Goal: Task Accomplishment & Management: Manage account settings

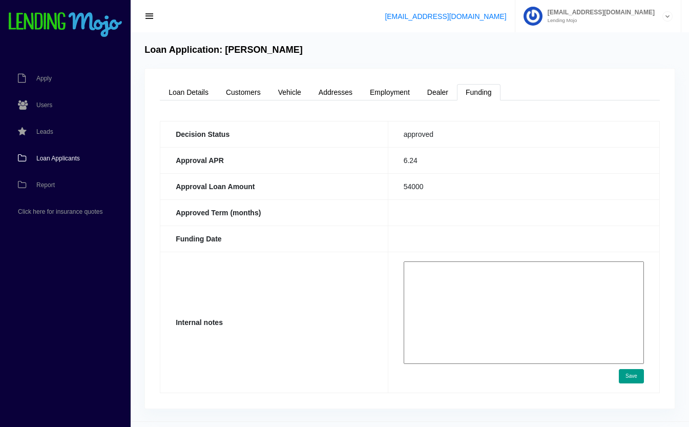
click at [60, 159] on span "Loan Applicants" at bounding box center [58, 158] width 44 height 6
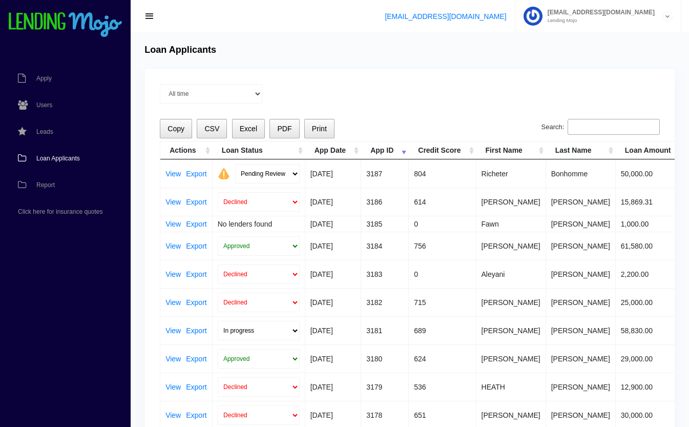
click at [176, 170] on link "View" at bounding box center [173, 173] width 15 height 7
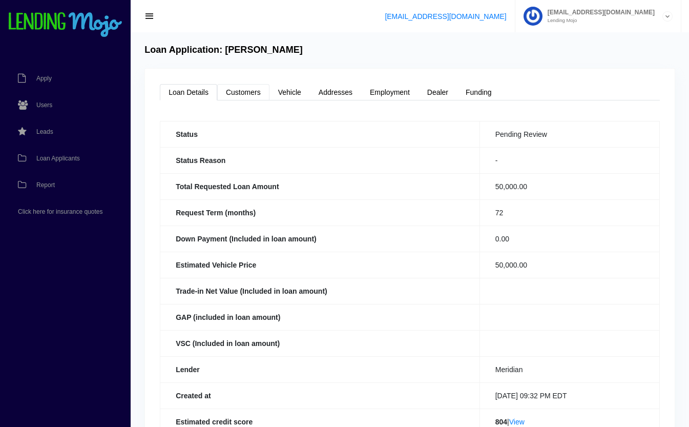
click at [248, 93] on link "Customers" at bounding box center [243, 92] width 52 height 16
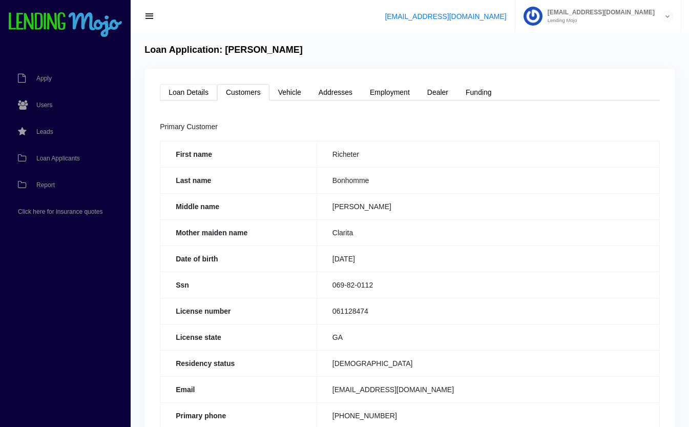
click at [176, 90] on link "Loan Details" at bounding box center [188, 92] width 57 height 16
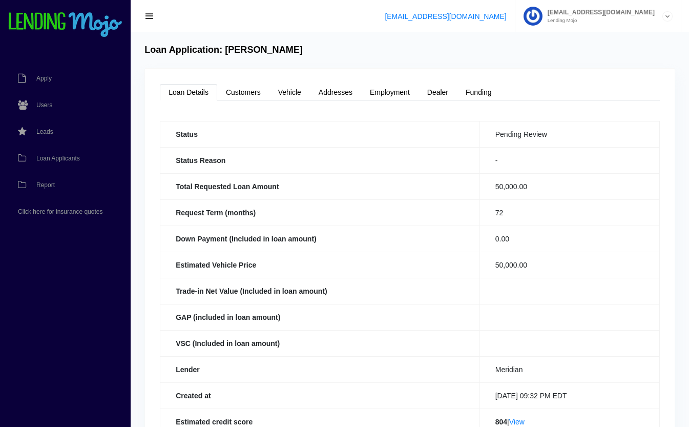
click at [68, 158] on span "Loan Applicants" at bounding box center [58, 158] width 44 height 6
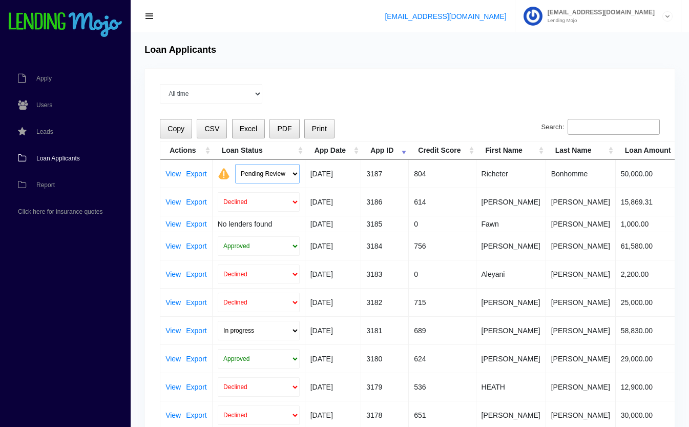
click select "Pending Review Approve Decline Unqualified"
select select "approved"
click select "Pending Review Approve Decline Unqualified"
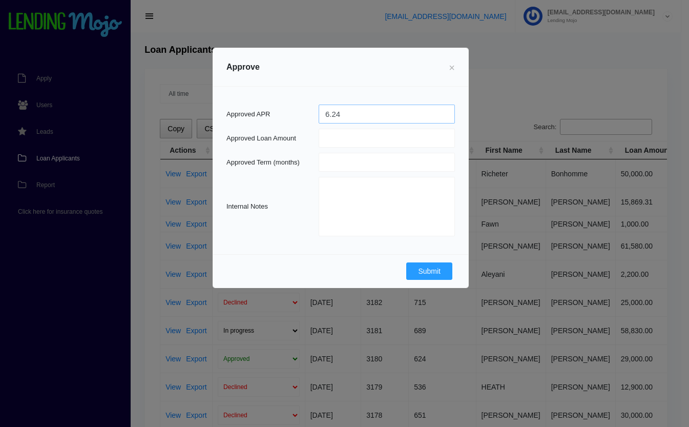
type input "6.24"
type input "50000"
type input "72"
click button "Submit"
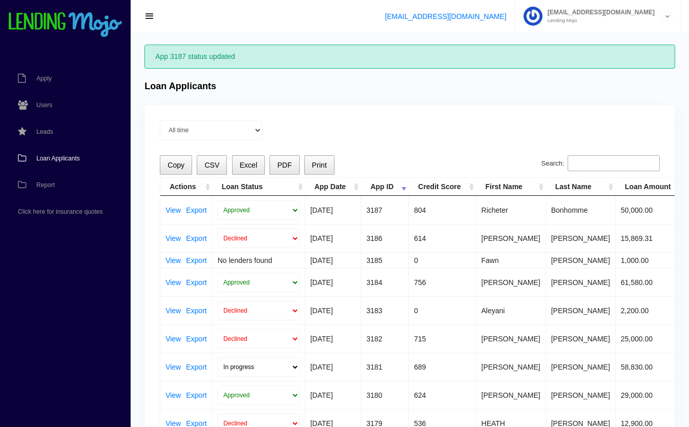
click at [603, 159] on input "Search:" at bounding box center [614, 163] width 92 height 16
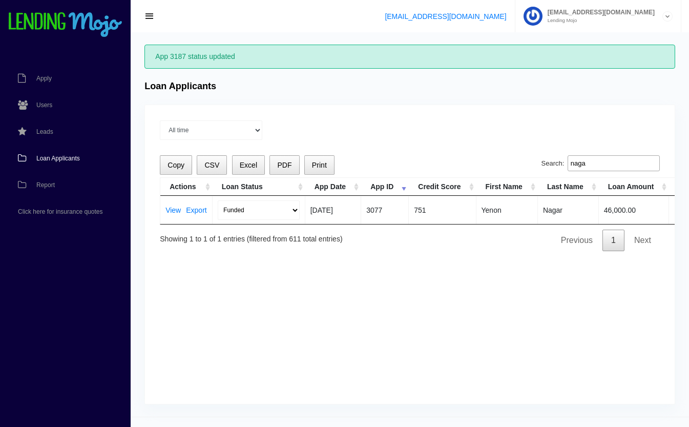
type input "naga"
click at [174, 212] on link "View" at bounding box center [173, 210] width 15 height 7
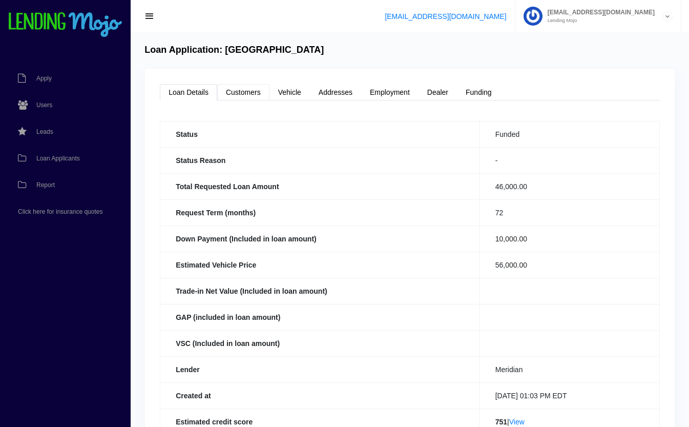
click at [236, 93] on link "Customers" at bounding box center [243, 92] width 52 height 16
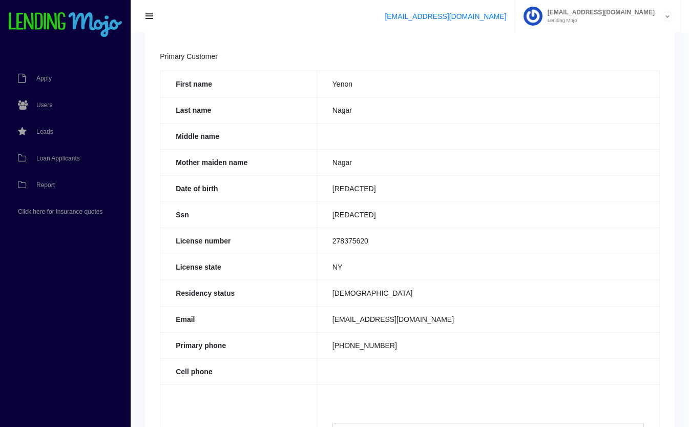
scroll to position [71, 0]
click at [57, 157] on span "Loan Applicants" at bounding box center [58, 158] width 44 height 6
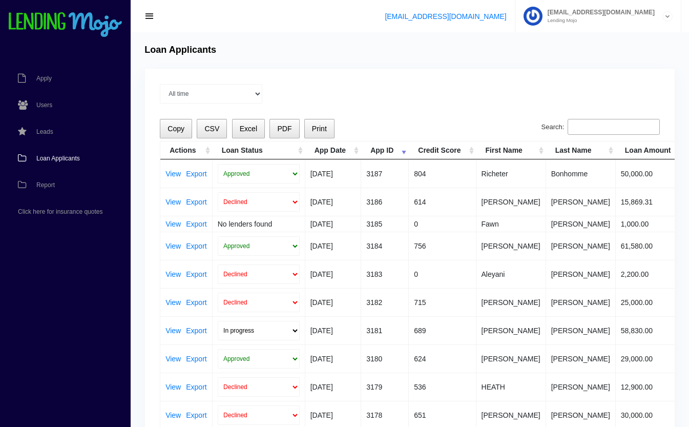
click at [172, 244] on link "View" at bounding box center [173, 245] width 15 height 7
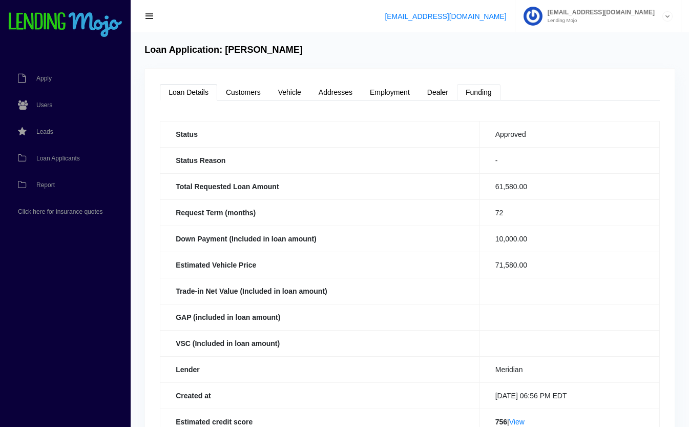
click at [485, 99] on link "Funding" at bounding box center [479, 92] width 44 height 16
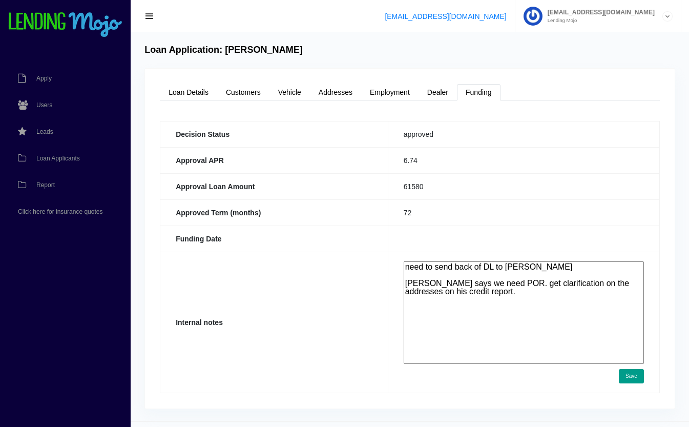
click at [63, 160] on span "Loan Applicants" at bounding box center [58, 158] width 44 height 6
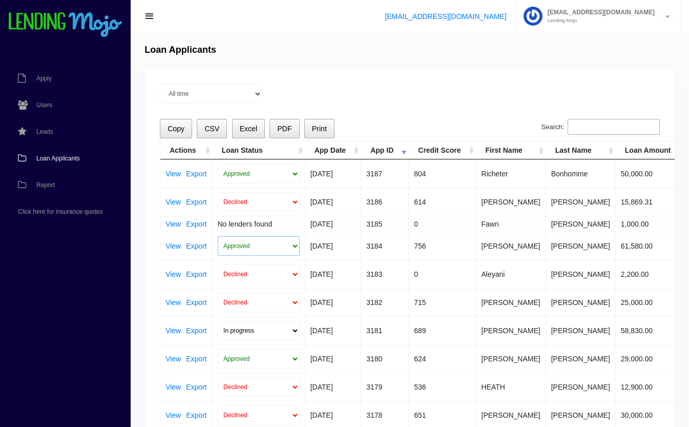
click at [281, 241] on select "Approved In Progress Funded Did not fund Declined" at bounding box center [259, 245] width 82 height 19
select select "in_progress"
click at [218, 236] on select "Approved In Progress Funded Did not fund Declined" at bounding box center [259, 245] width 82 height 19
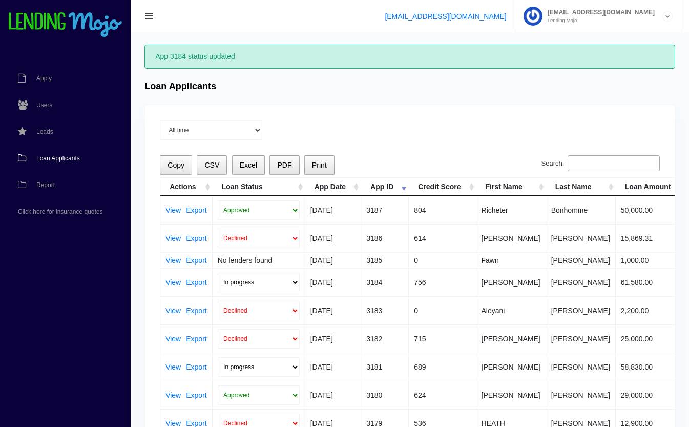
click at [171, 280] on link "View" at bounding box center [173, 282] width 15 height 7
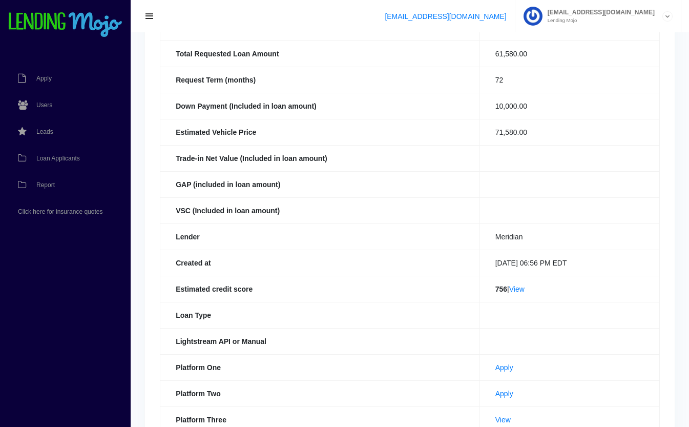
scroll to position [133, 0]
click at [514, 287] on link "View" at bounding box center [516, 289] width 15 height 8
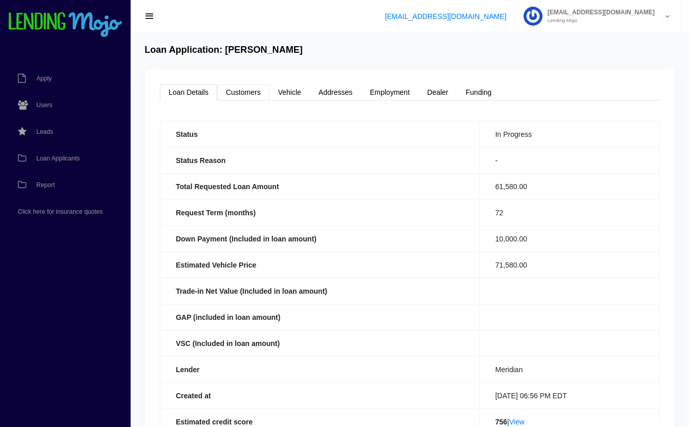
click at [237, 95] on link "Customers" at bounding box center [243, 92] width 52 height 16
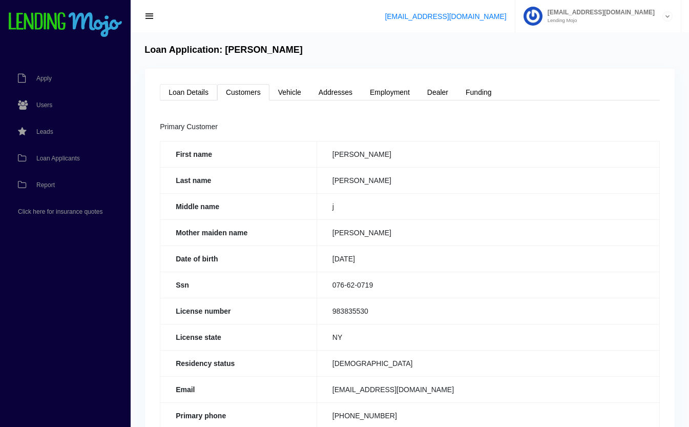
click at [195, 91] on link "Loan Details" at bounding box center [188, 92] width 57 height 16
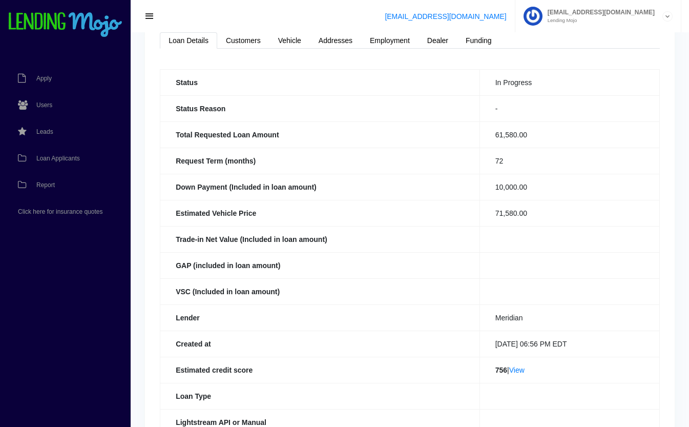
scroll to position [224, 0]
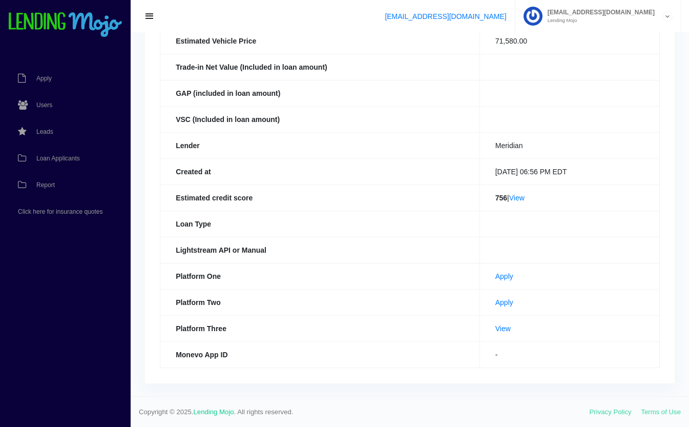
click at [496, 329] on link "View" at bounding box center [503, 328] width 15 height 8
click at [42, 157] on span "Loan Applicants" at bounding box center [58, 158] width 44 height 6
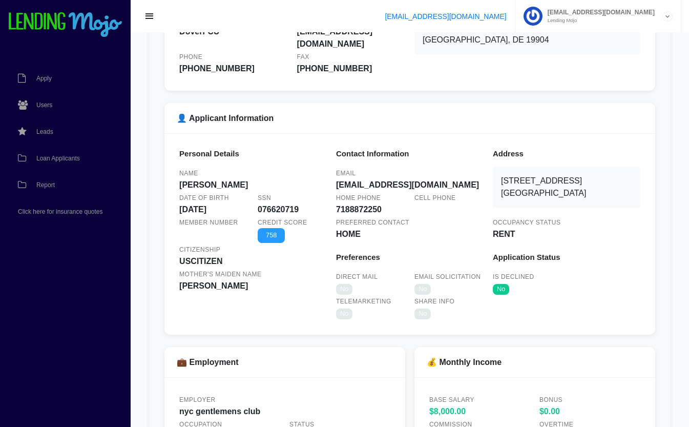
scroll to position [258, 0]
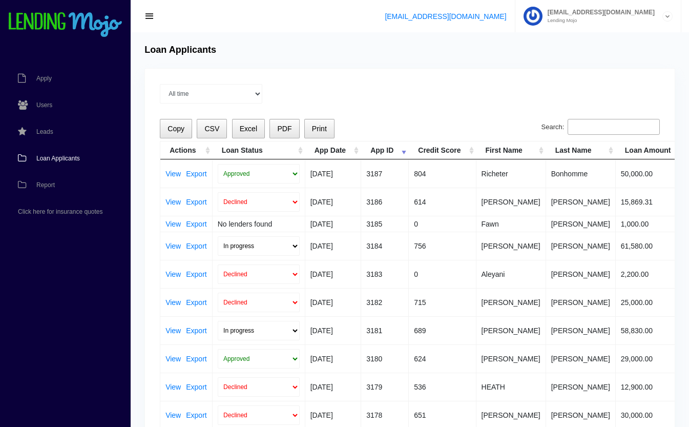
click at [632, 126] on input "Search:" at bounding box center [614, 127] width 92 height 16
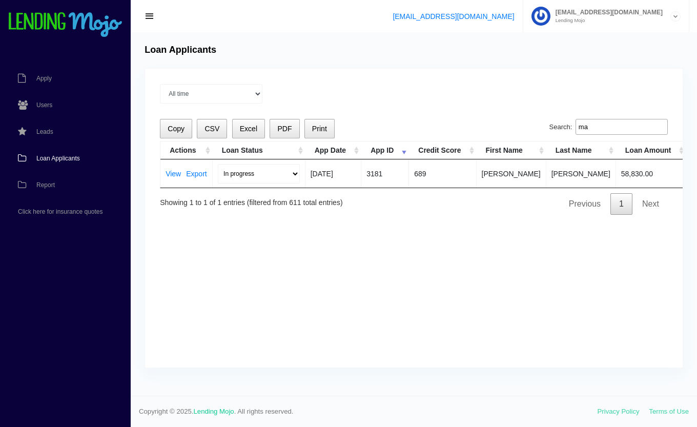
type input "m"
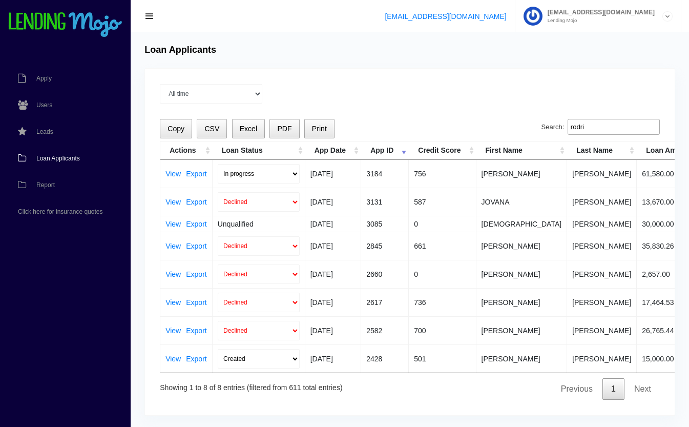
type input "rodri"
click at [174, 173] on link "View" at bounding box center [173, 173] width 15 height 7
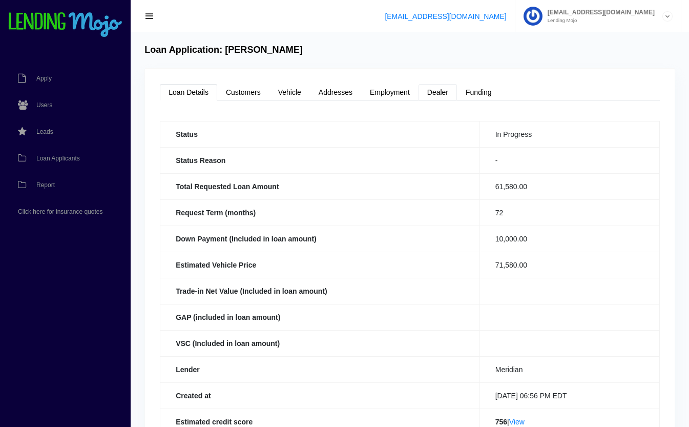
click at [443, 93] on link "Dealer" at bounding box center [438, 92] width 38 height 16
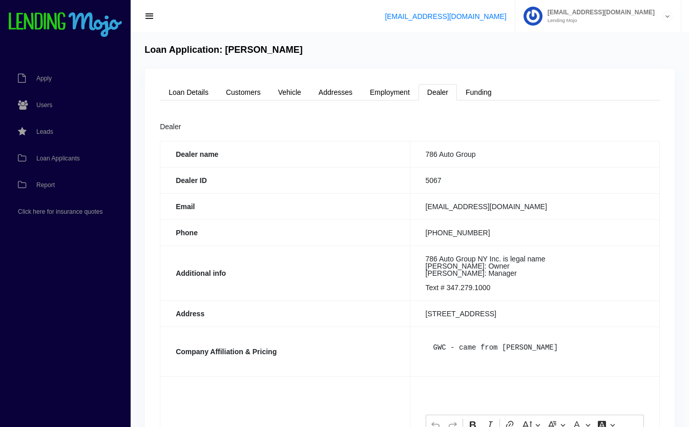
click at [65, 156] on span "Loan Applicants" at bounding box center [58, 158] width 44 height 6
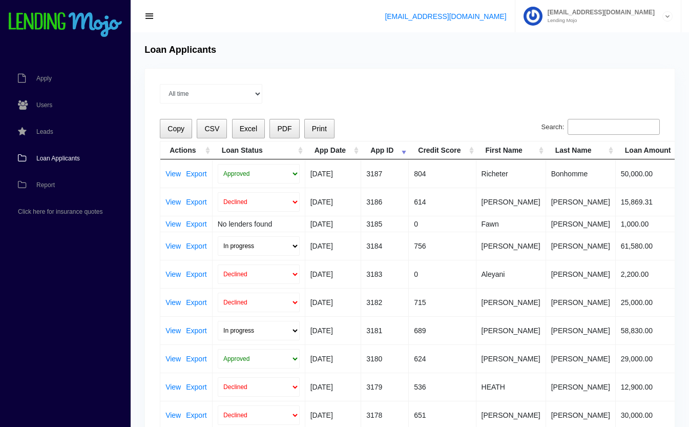
click at [596, 120] on input "Search:" at bounding box center [614, 127] width 92 height 16
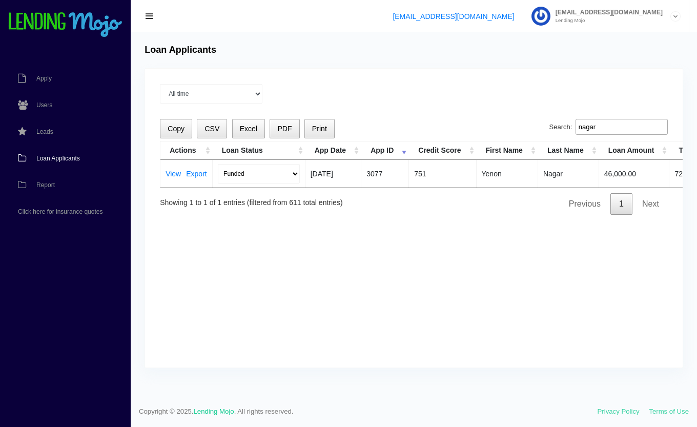
type input "nagar"
click at [170, 172] on link "View" at bounding box center [173, 173] width 15 height 7
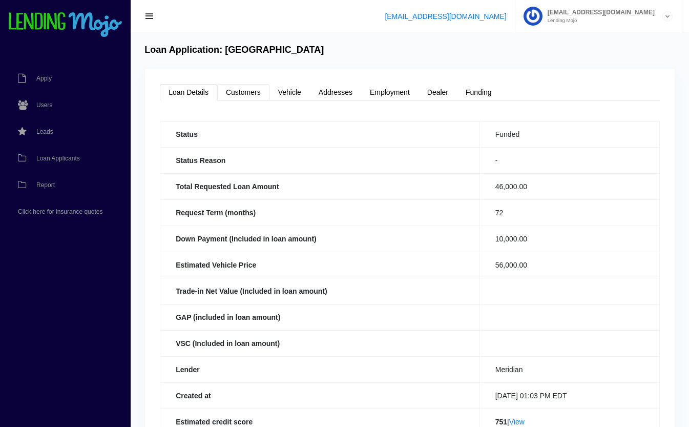
click at [250, 89] on link "Customers" at bounding box center [243, 92] width 52 height 16
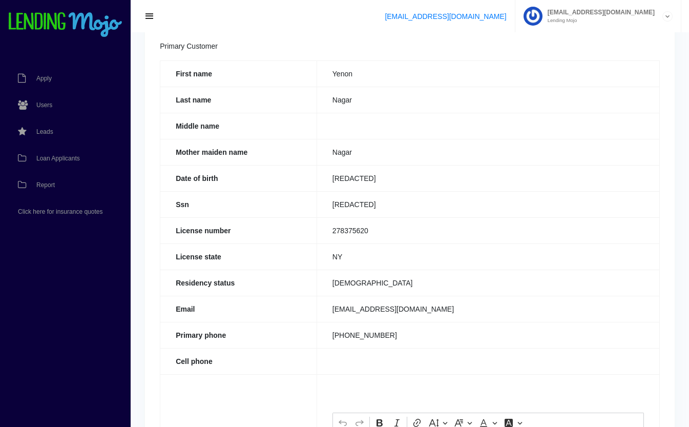
scroll to position [83, 0]
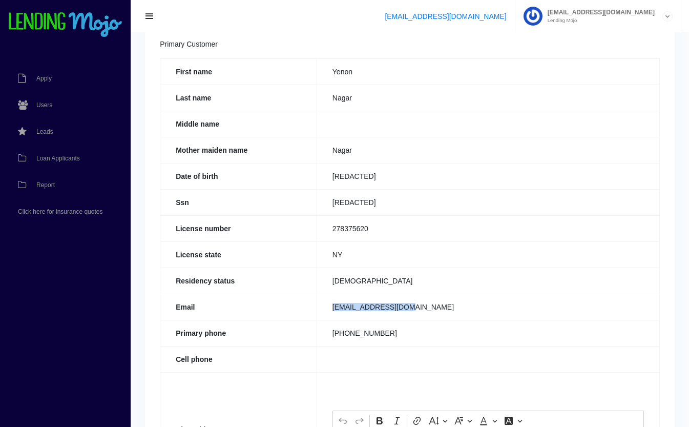
drag, startPoint x: 422, startPoint y: 309, endPoint x: 332, endPoint y: 312, distance: 89.7
click at [332, 312] on td "mywonders@yahoo.com" at bounding box center [488, 307] width 343 height 26
copy td "mywonders@yahoo.com"
click at [261, 244] on th "License state" at bounding box center [238, 254] width 157 height 26
click at [43, 108] on link "Users" at bounding box center [60, 105] width 120 height 27
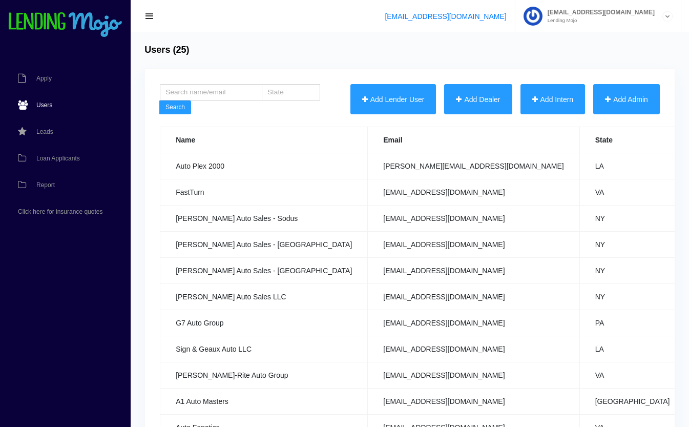
click at [461, 94] on button "Add Dealer" at bounding box center [478, 99] width 68 height 31
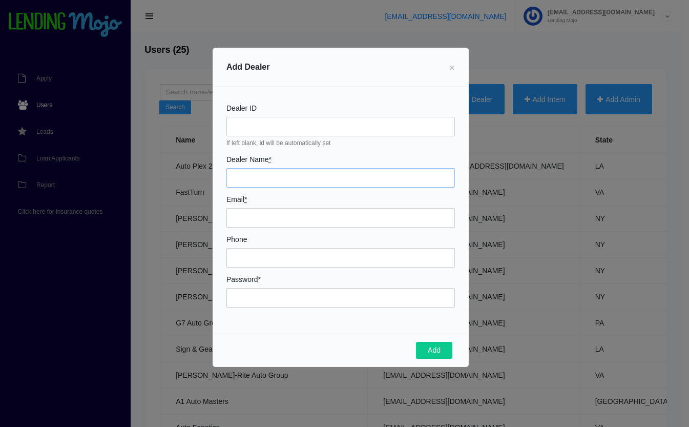
click at [286, 177] on input "Dealer Name *" at bounding box center [341, 177] width 229 height 19
type input "Mint Motors"
type input "[PERSON_NAME][EMAIL_ADDRESS][DOMAIN_NAME]"
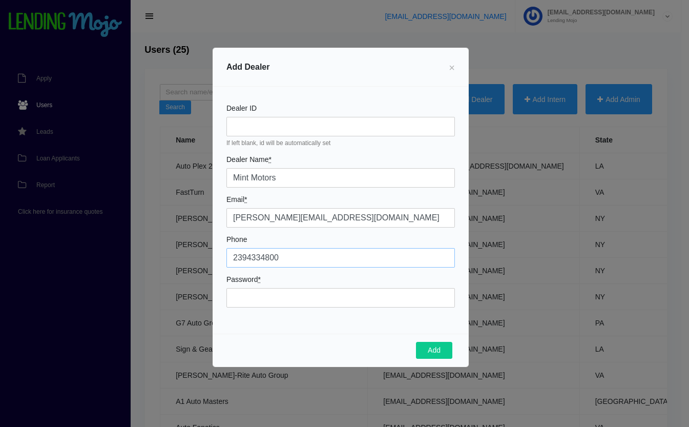
type input "2394334800"
type input "Mojo52897!"
click at [440, 353] on button "Add" at bounding box center [434, 350] width 36 height 17
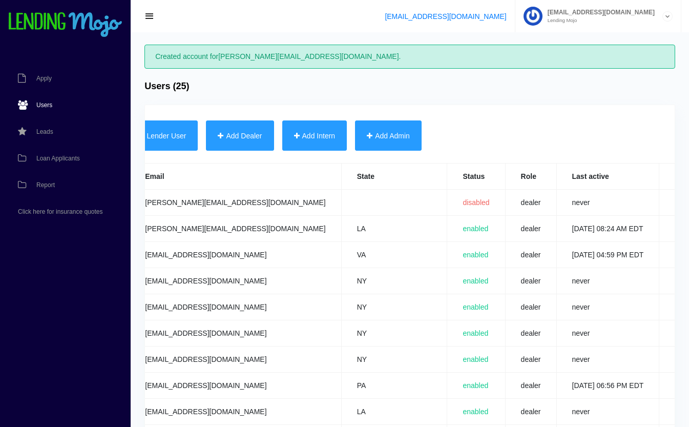
scroll to position [0, 365]
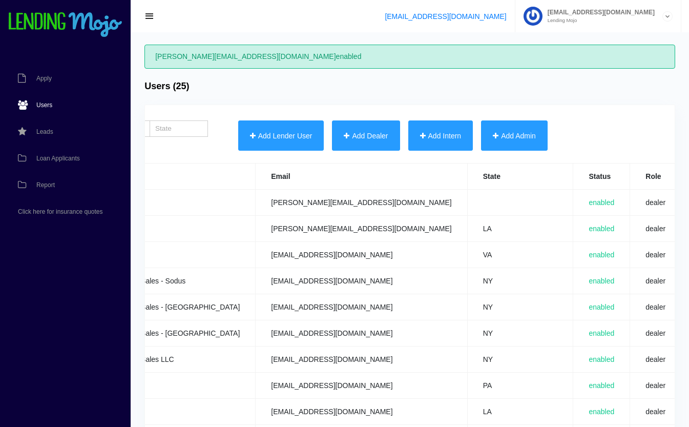
scroll to position [0, 364]
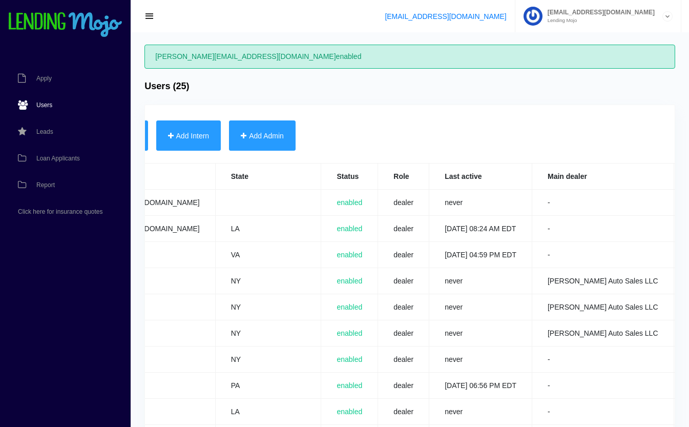
click at [689, 202] on link "Edit" at bounding box center [695, 202] width 11 height 7
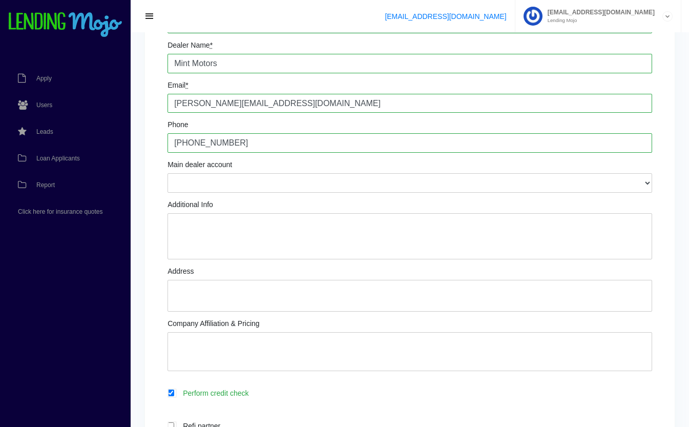
scroll to position [113, 0]
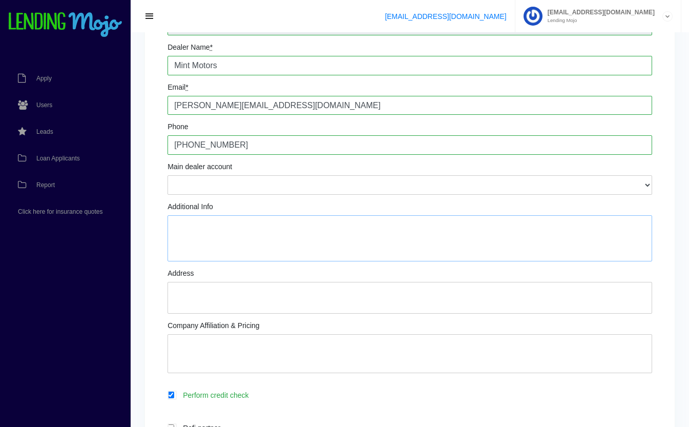
click at [313, 222] on textarea "Additional Info" at bounding box center [410, 238] width 485 height 46
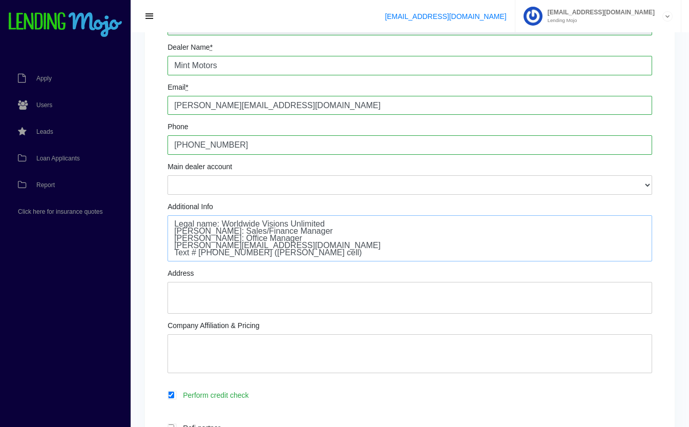
scroll to position [11, 0]
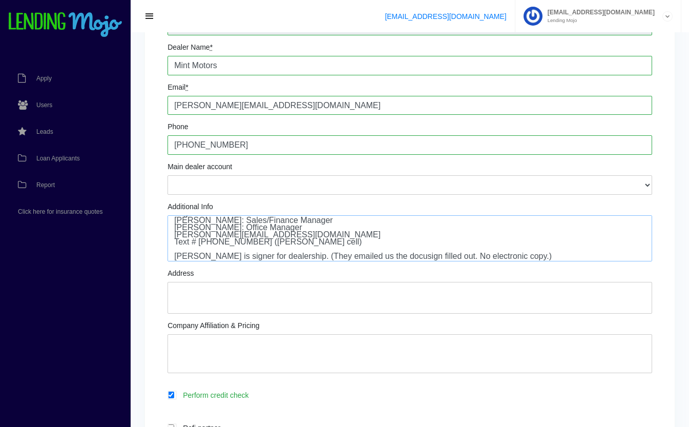
type textarea "Legal name: Worldwide Visions Unlimited Glenn Timoteo: Sales/Finance Manager Ke…"
click at [289, 306] on textarea "Address" at bounding box center [410, 298] width 485 height 32
type textarea "2290 Bruner Lane Fort Myers, FL 33912"
click at [354, 344] on textarea "Company Affiliation & Pricing" at bounding box center [410, 353] width 485 height 39
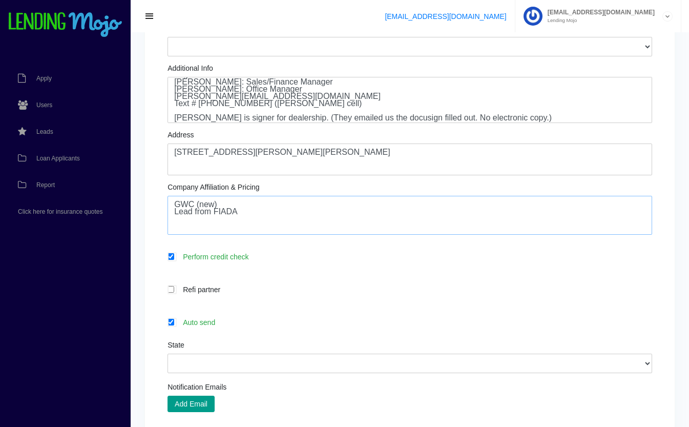
scroll to position [254, 0]
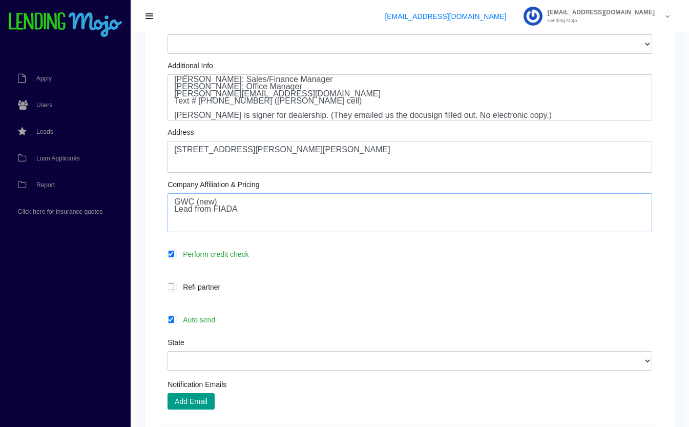
type textarea "GWC (new) Lead from FIADA"
click at [224, 320] on label "Auto send" at bounding box center [415, 320] width 475 height 12
click at [174, 320] on input "Auto send" at bounding box center [171, 319] width 7 height 7
checkbox input "false"
click at [269, 361] on select "Alabama Alaska Arizona Arkansas California Colorado Connecticut Delaware Distri…" at bounding box center [410, 360] width 485 height 19
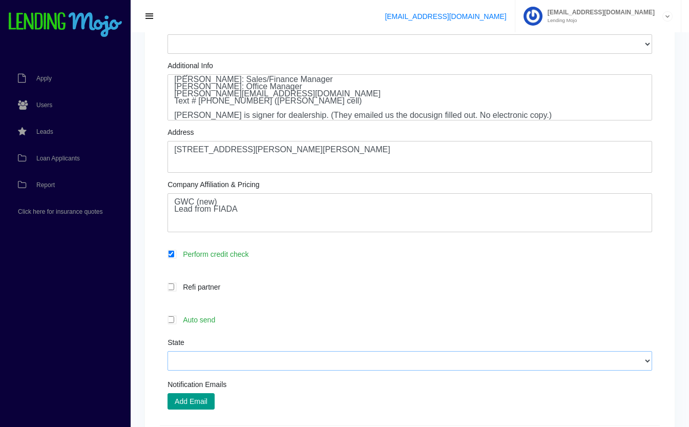
select select "FL"
click at [168, 352] on select "Alabama Alaska Arizona Arkansas California Colorado Connecticut Delaware Distri…" at bounding box center [410, 360] width 485 height 19
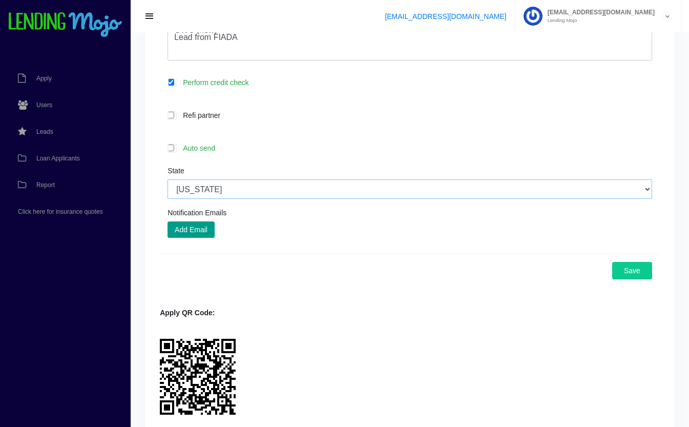
scroll to position [429, 0]
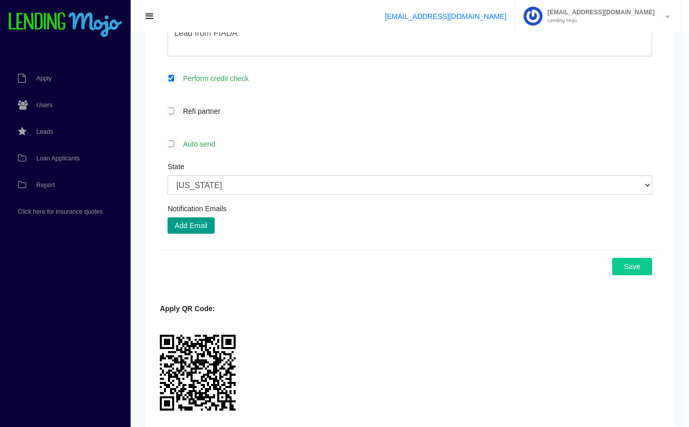
click at [207, 232] on button "Add Email" at bounding box center [191, 225] width 47 height 16
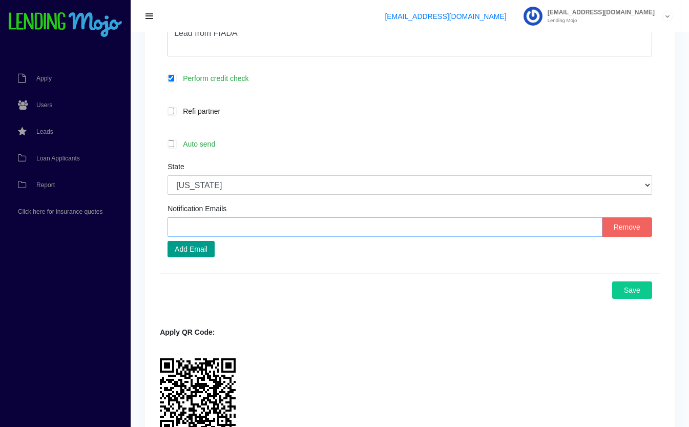
click at [307, 223] on input "text" at bounding box center [385, 226] width 435 height 19
type input "steve@mintmotors1.com"
click at [200, 249] on button "Add Email" at bounding box center [191, 249] width 47 height 16
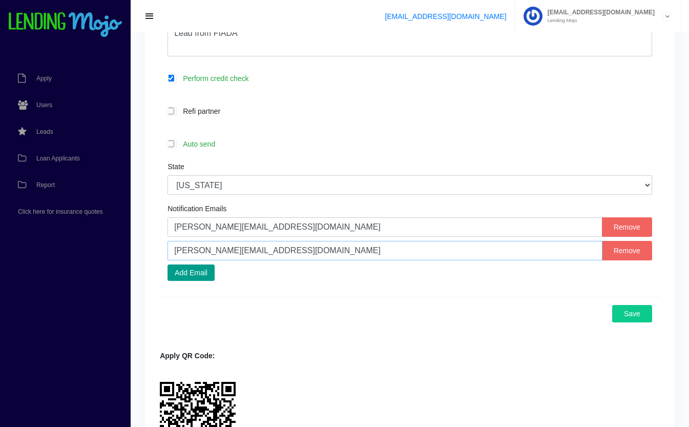
drag, startPoint x: 286, startPoint y: 247, endPoint x: 44, endPoint y: 212, distance: 245.4
click at [44, 212] on div "Apply Users Leads Loan Applicants Report Click here for insurance quotes Edit U…" at bounding box center [344, 46] width 689 height 950
click at [193, 251] on input "[PERSON_NAME][EMAIL_ADDRESS][DOMAIN_NAME]" at bounding box center [385, 250] width 435 height 19
type input "[PERSON_NAME][EMAIL_ADDRESS][DOMAIN_NAME]"
click at [312, 301] on div "Save" at bounding box center [410, 313] width 500 height 33
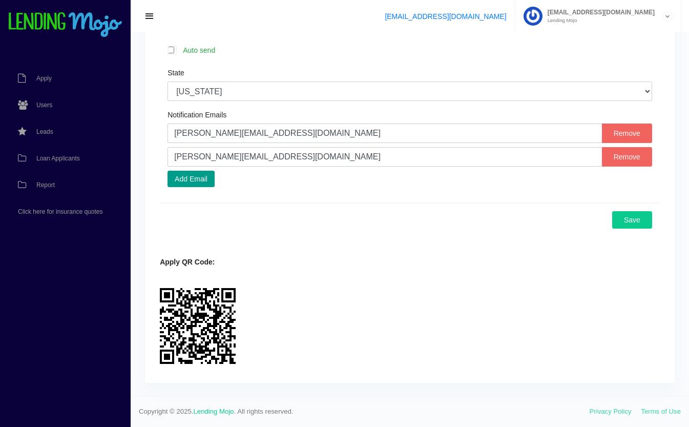
scroll to position [524, 0]
click at [647, 217] on button "Save" at bounding box center [632, 219] width 40 height 17
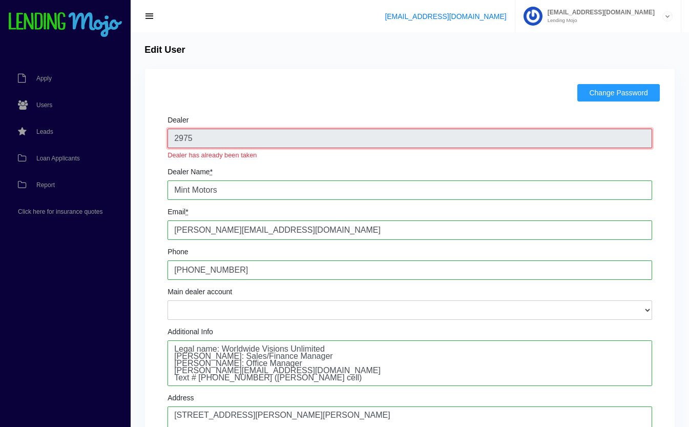
click at [369, 143] on input "2975" at bounding box center [410, 138] width 485 height 19
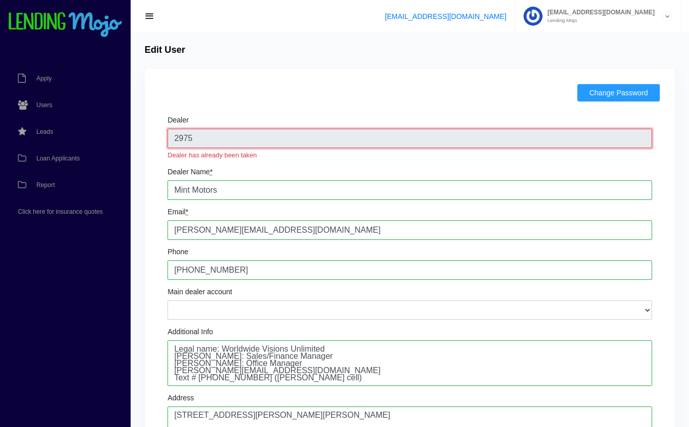
drag, startPoint x: 369, startPoint y: 143, endPoint x: 283, endPoint y: 139, distance: 86.7
click at [283, 139] on input "2975" at bounding box center [410, 138] width 485 height 19
click at [229, 134] on input "2975" at bounding box center [410, 138] width 485 height 19
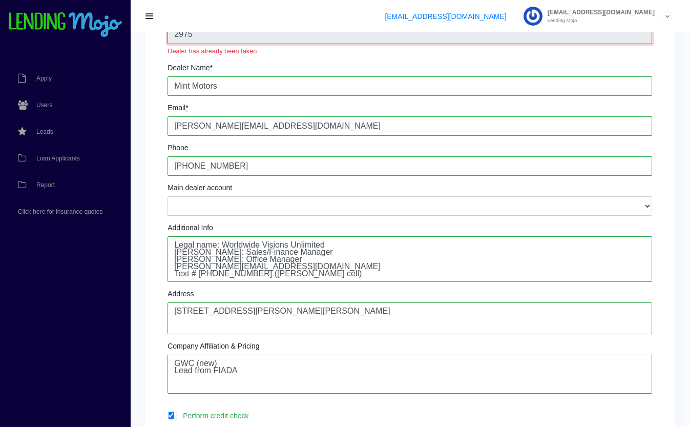
scroll to position [101, 0]
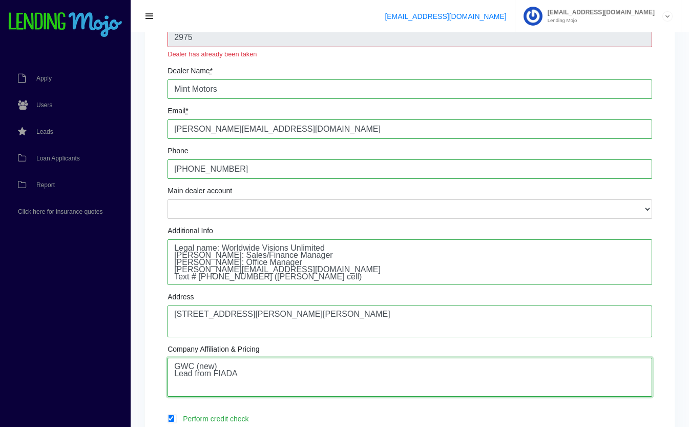
drag, startPoint x: 249, startPoint y: 376, endPoint x: 172, endPoint y: 230, distance: 165.7
click at [172, 230] on div "Dealer 2975 Dealer has already been taken Dealer Name * Mint Motors Email * gle…" at bounding box center [410, 322] width 500 height 629
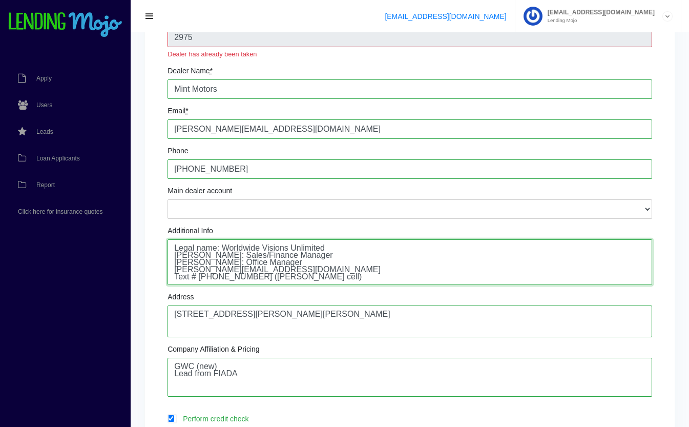
click at [234, 271] on textarea "Legal name: Worldwide Visions Unlimited Glenn Timoteo: Sales/Finance Manager Ke…" at bounding box center [410, 262] width 485 height 46
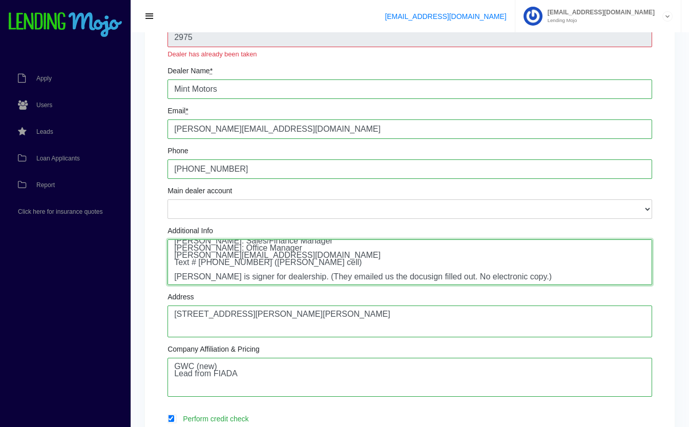
drag, startPoint x: 174, startPoint y: 248, endPoint x: 699, endPoint y: 341, distance: 533.0
click at [689, 341] on html "LM support@lendingmojo.com Cara@lendingmojo.com Lending Mojo Manage Account Sig…" at bounding box center [344, 380] width 689 height 962
click at [327, 251] on textarea "Legal name: Worldwide Visions Unlimited Glenn Timoteo: Sales/Finance Manager Ke…" at bounding box center [410, 262] width 485 height 46
drag, startPoint x: 208, startPoint y: 331, endPoint x: 135, endPoint y: 291, distance: 83.0
click at [135, 291] on div "Edit User Change Password × Password * Change Change Password Dealer 2975 Deale…" at bounding box center [410, 380] width 559 height 898
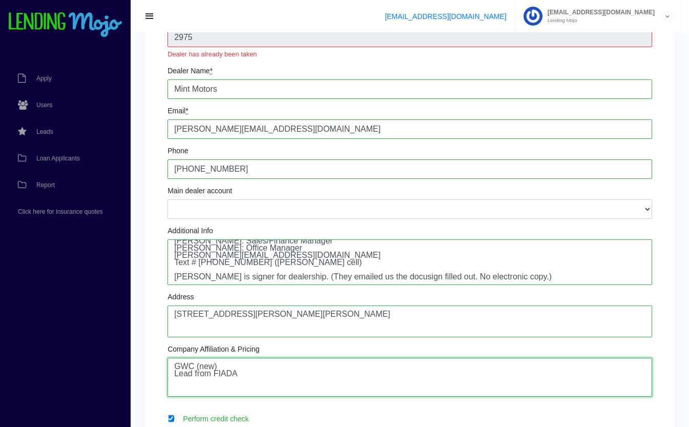
drag, startPoint x: 257, startPoint y: 377, endPoint x: 113, endPoint y: 337, distance: 149.9
click at [113, 337] on div "Apply Users Leads Loan Applicants Report Click here for insurance quotes Edit U…" at bounding box center [344, 380] width 689 height 962
click at [51, 102] on span "Users" at bounding box center [44, 105] width 16 height 6
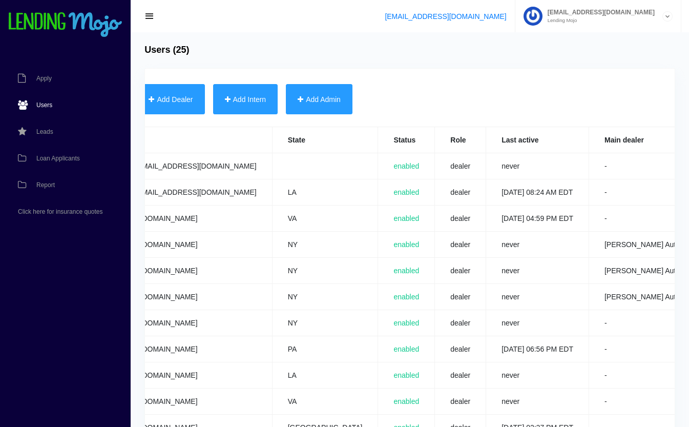
scroll to position [0, 364]
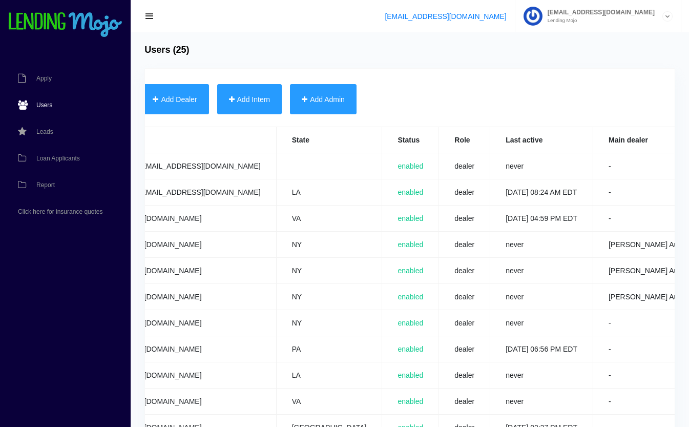
scroll to position [0, 0]
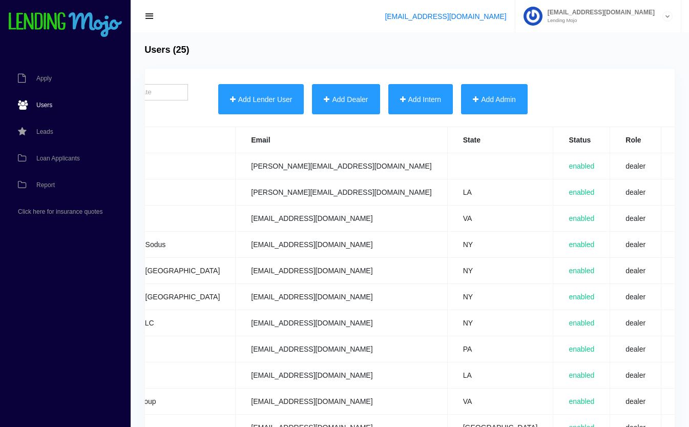
scroll to position [0, 364]
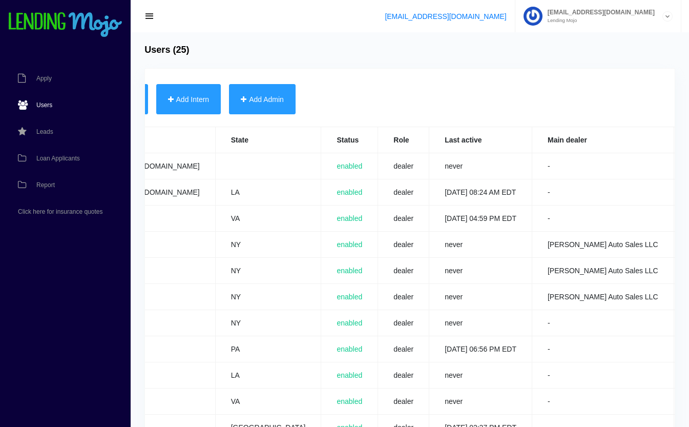
click at [689, 166] on link "Edit" at bounding box center [695, 165] width 11 height 7
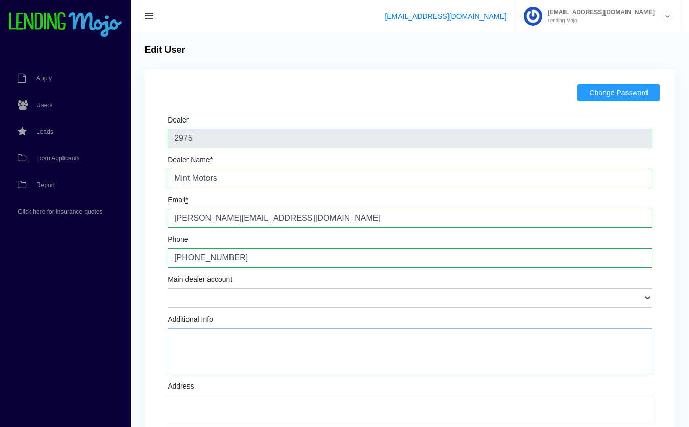
click at [216, 335] on textarea "Additional Info" at bounding box center [410, 351] width 485 height 46
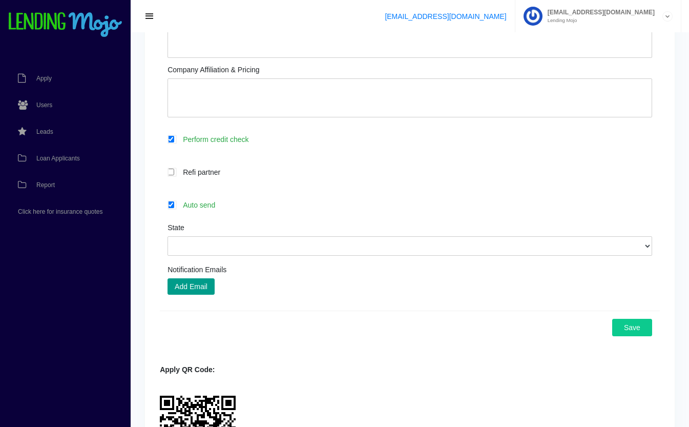
scroll to position [369, 0]
type textarea "ok ok"
click at [207, 205] on label "Auto send" at bounding box center [415, 204] width 475 height 12
click at [174, 205] on input "Auto send" at bounding box center [171, 204] width 7 height 7
checkbox input "false"
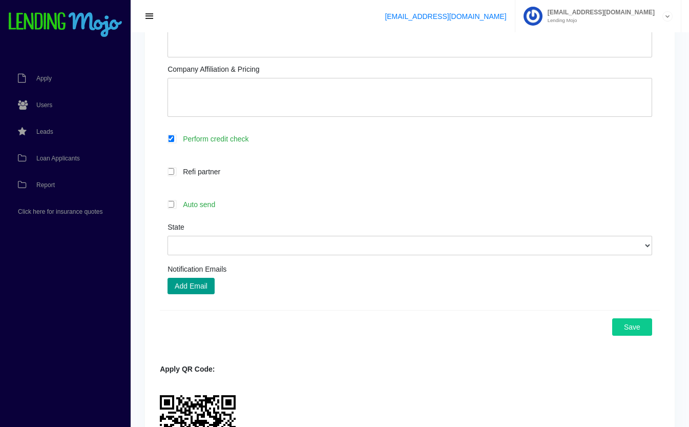
click at [640, 330] on button "Save" at bounding box center [632, 326] width 40 height 17
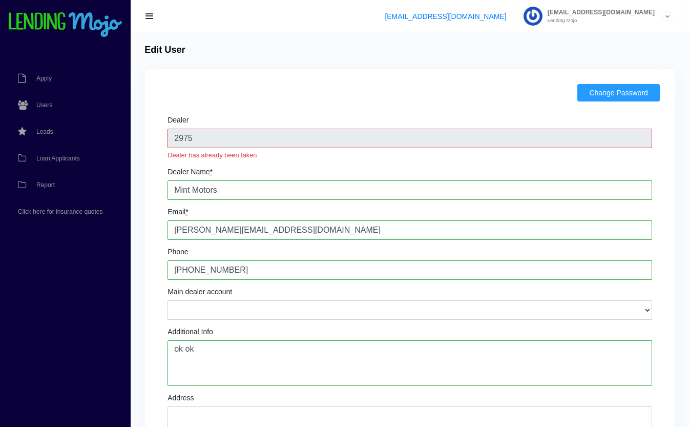
scroll to position [26, 0]
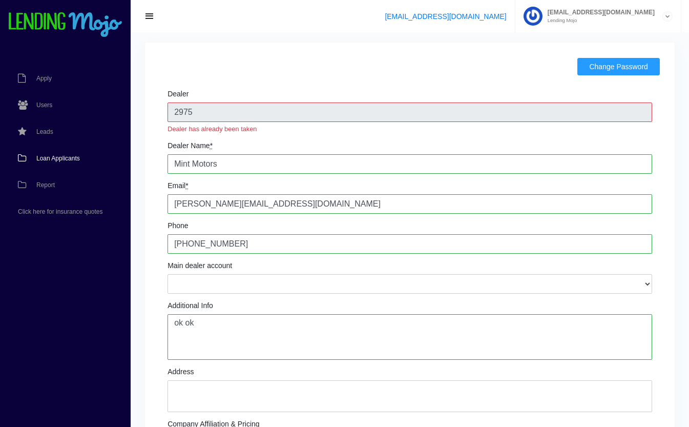
click at [72, 154] on link "Loan Applicants" at bounding box center [60, 158] width 120 height 27
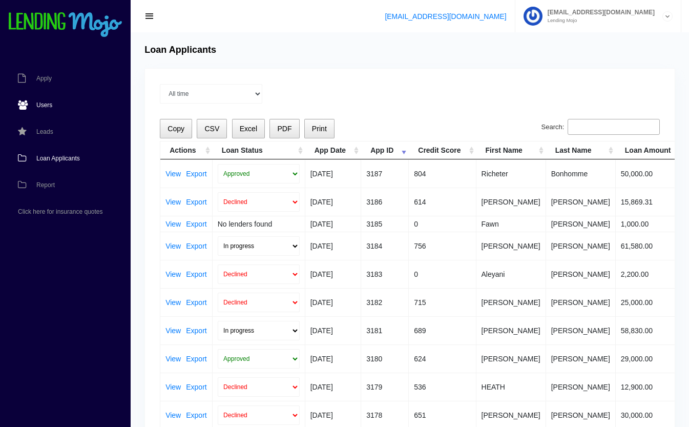
click at [48, 102] on span "Users" at bounding box center [44, 105] width 16 height 6
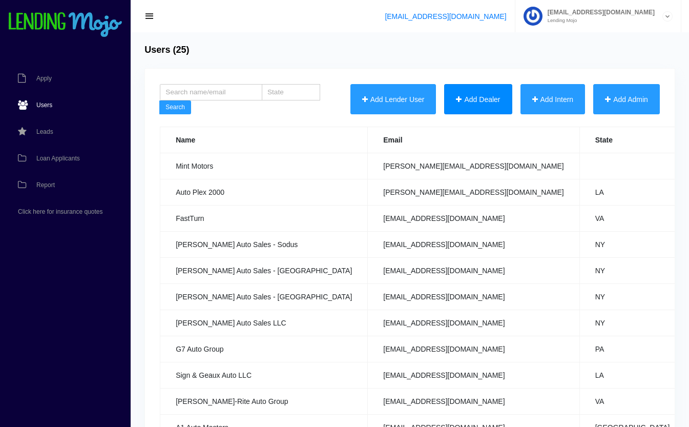
click at [452, 93] on button "Add Dealer" at bounding box center [478, 99] width 68 height 31
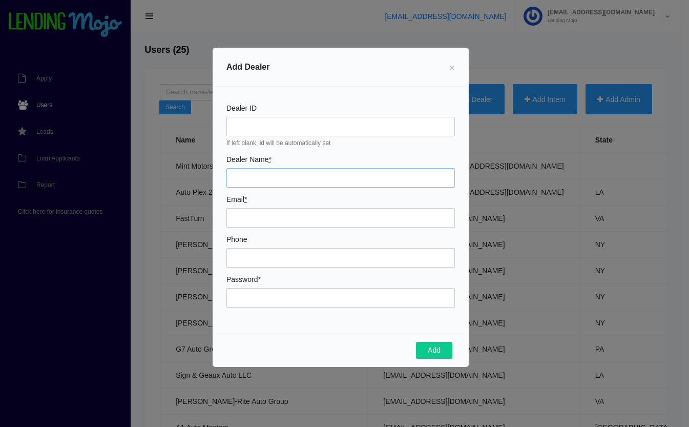
click at [289, 173] on input "Dealer Name *" at bounding box center [341, 177] width 229 height 19
type input "test dealer"
type input "[EMAIL_ADDRESS][DOMAIN_NAME]"
type input "83838848488"
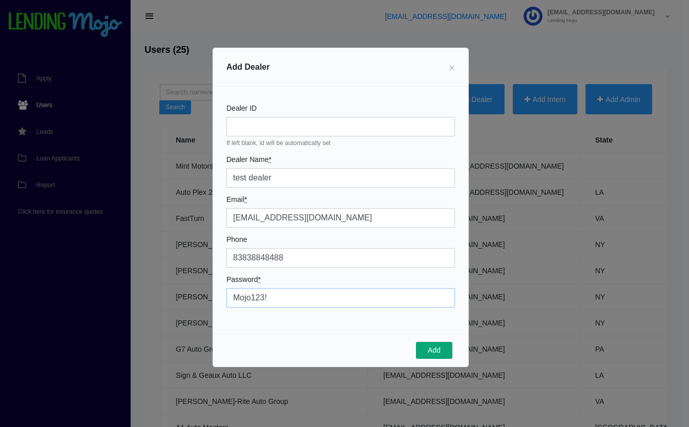
type input "Mojo123!"
click at [442, 352] on button "Add" at bounding box center [434, 350] width 36 height 17
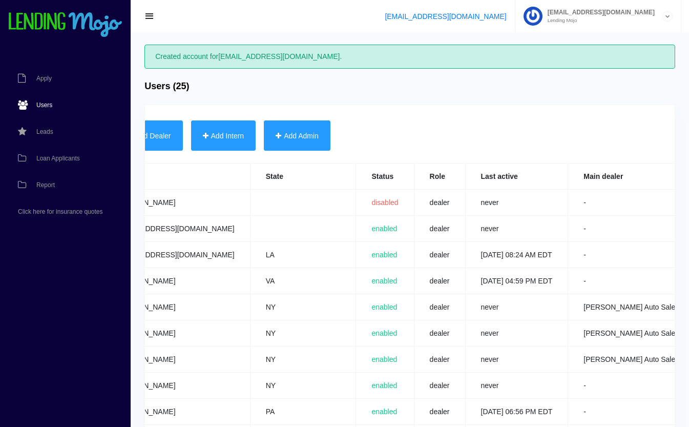
scroll to position [0, 361]
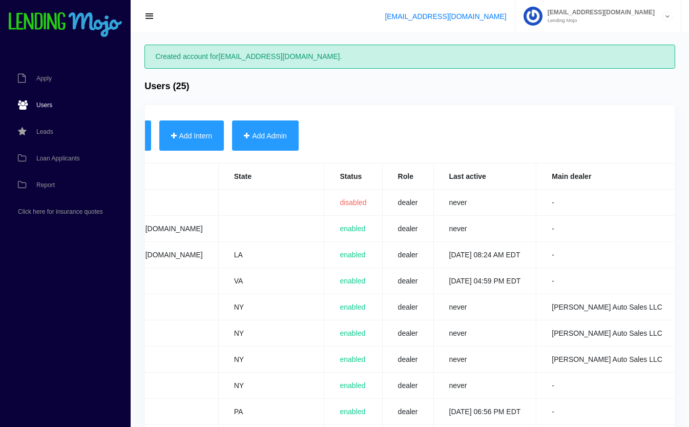
click at [689, 200] on link "Edit" at bounding box center [699, 202] width 11 height 7
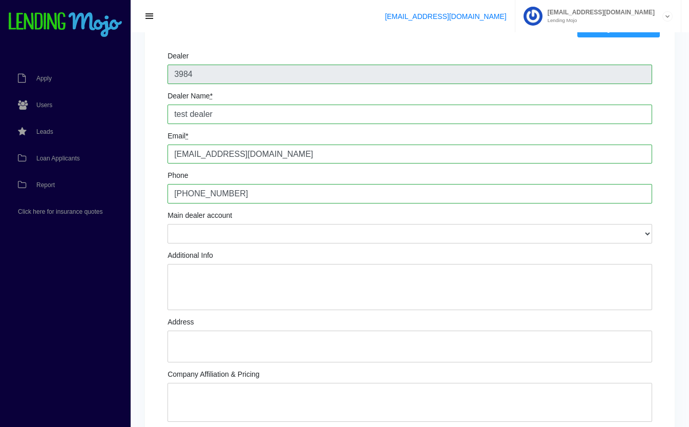
scroll to position [64, 0]
click at [389, 285] on textarea "Additional Info" at bounding box center [410, 287] width 485 height 46
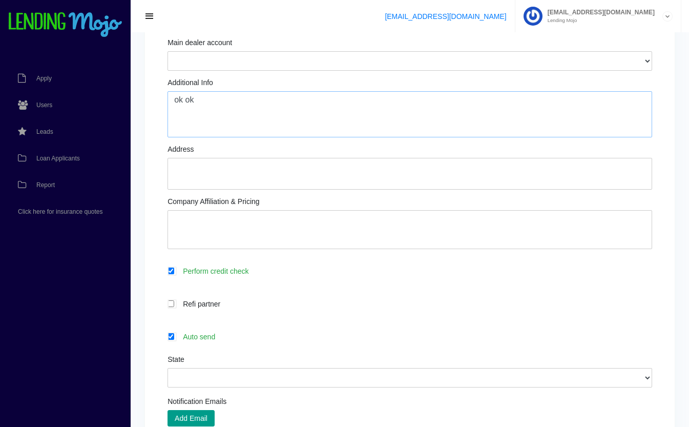
scroll to position [238, 0]
type textarea "ok ok"
click at [283, 335] on label "Auto send" at bounding box center [415, 335] width 475 height 12
click at [174, 335] on input "Auto send" at bounding box center [171, 335] width 7 height 7
checkbox input "false"
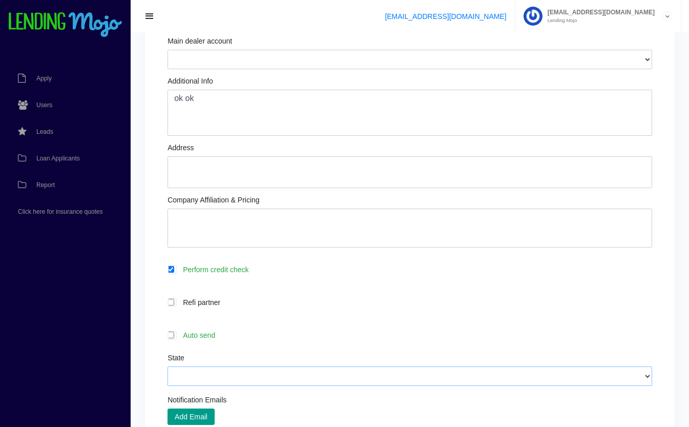
click at [390, 378] on select "Alabama Alaska Arizona Arkansas California Colorado Connecticut Delaware Distri…" at bounding box center [410, 375] width 485 height 19
select select "IN"
click at [168, 367] on select "Alabama Alaska Arizona Arkansas California Colorado Connecticut Delaware Distri…" at bounding box center [410, 375] width 485 height 19
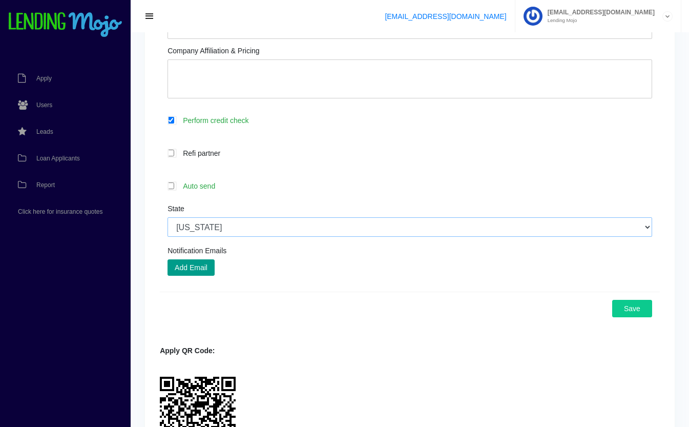
scroll to position [389, 0]
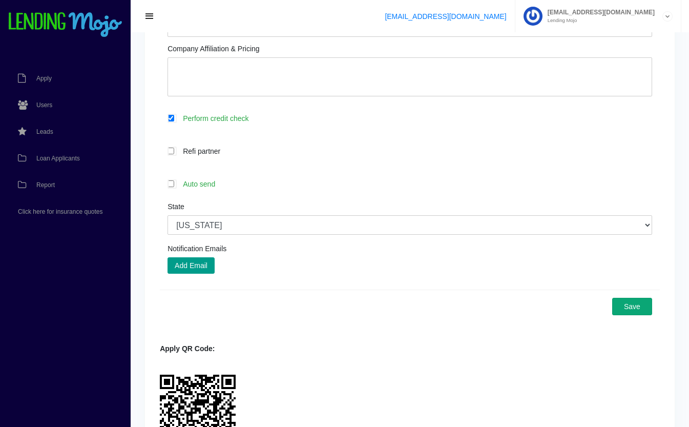
click at [636, 306] on button "Save" at bounding box center [632, 306] width 40 height 17
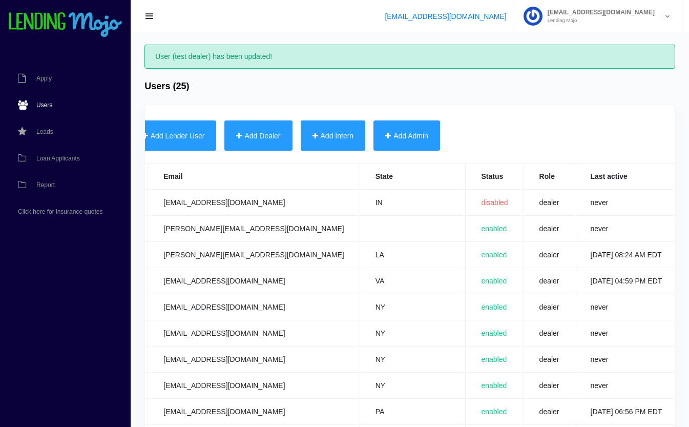
scroll to position [0, 361]
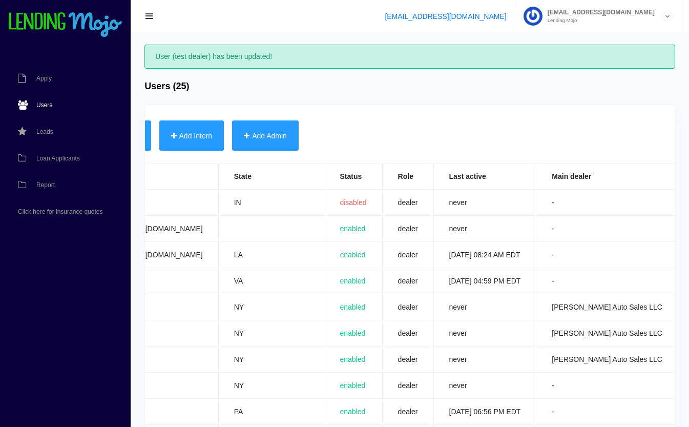
click at [689, 227] on link "Edit" at bounding box center [699, 228] width 11 height 7
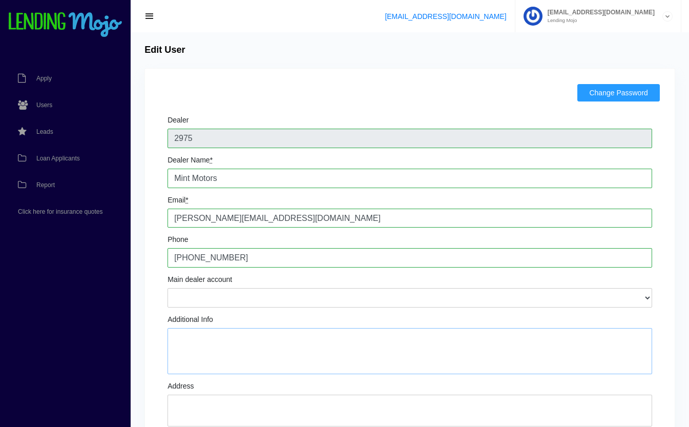
click at [229, 340] on textarea "Additional Info" at bounding box center [410, 351] width 485 height 46
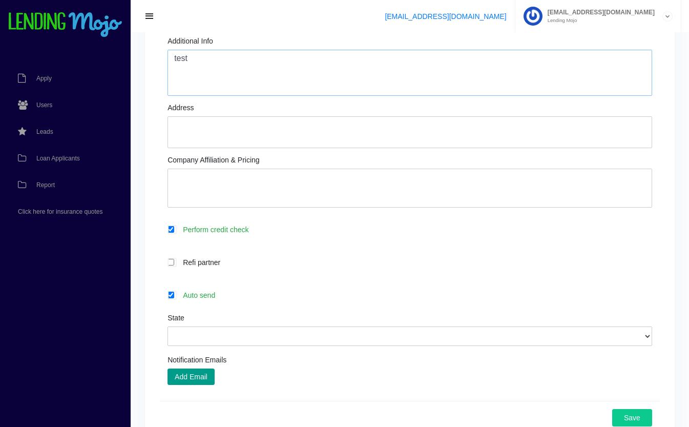
scroll to position [280, 0]
type textarea "test"
click at [286, 296] on label "Auto send" at bounding box center [415, 294] width 475 height 12
click at [174, 296] on input "Auto send" at bounding box center [171, 293] width 7 height 7
checkbox input "false"
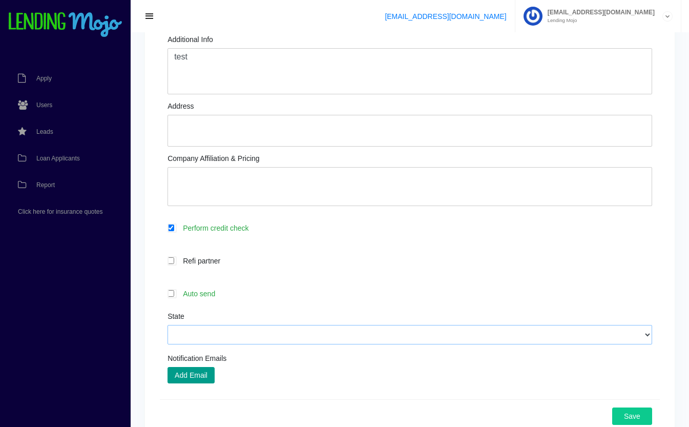
click at [341, 343] on select "Alabama Alaska Arizona Arkansas California Colorado Connecticut Delaware Distri…" at bounding box center [410, 334] width 485 height 19
select select "FL"
click at [168, 325] on select "Alabama Alaska Arizona Arkansas California Colorado Connecticut Delaware Distri…" at bounding box center [410, 334] width 485 height 19
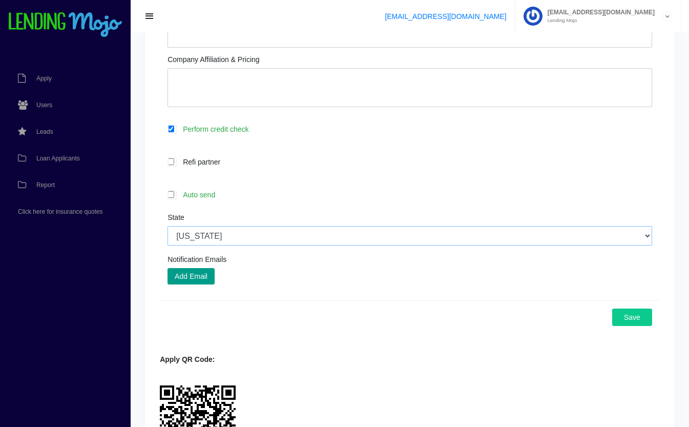
scroll to position [383, 0]
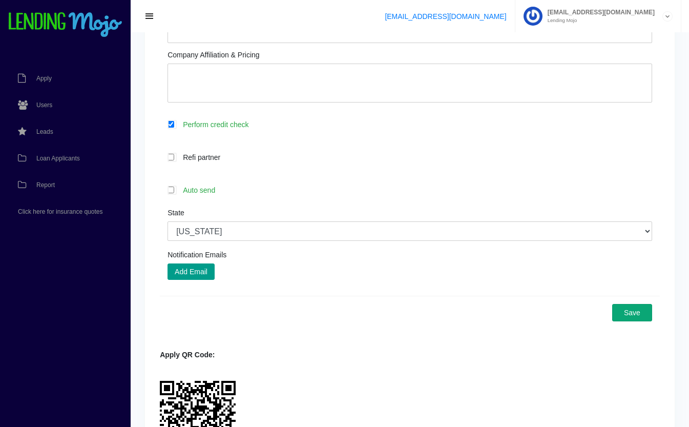
click at [638, 321] on button "Save" at bounding box center [632, 312] width 40 height 17
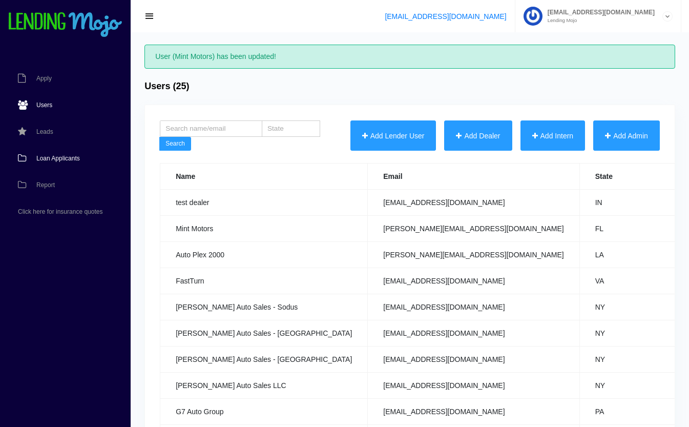
click at [76, 158] on span "Loan Applicants" at bounding box center [58, 158] width 44 height 6
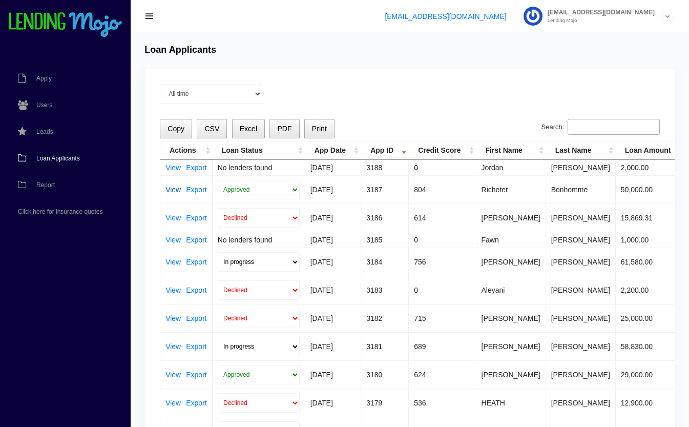
click at [173, 189] on link "View" at bounding box center [173, 189] width 15 height 7
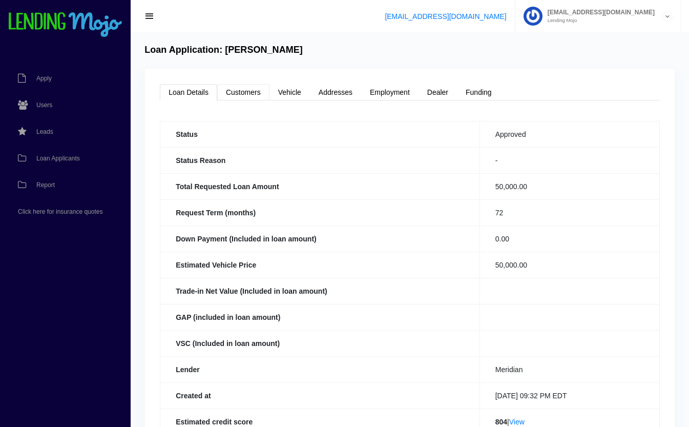
click at [243, 84] on link "Customers" at bounding box center [243, 92] width 52 height 16
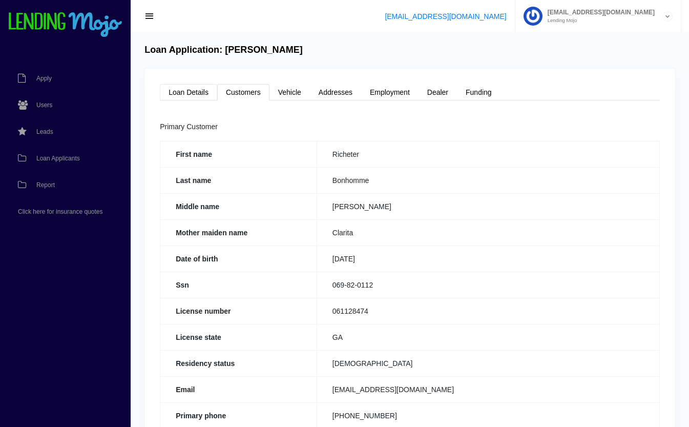
click at [200, 88] on link "Loan Details" at bounding box center [188, 92] width 57 height 16
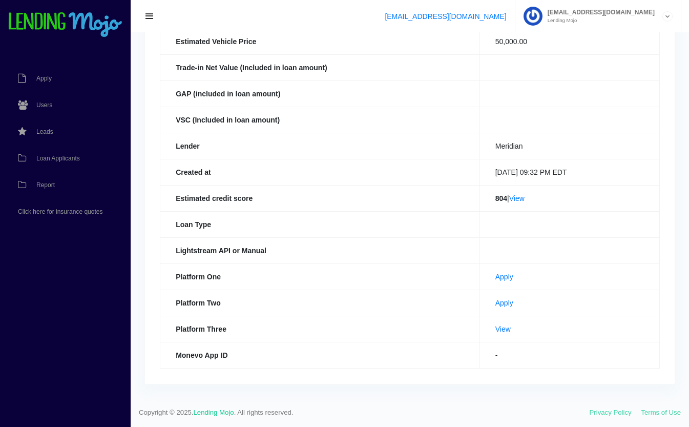
scroll to position [224, 0]
click at [514, 200] on link "View" at bounding box center [516, 198] width 15 height 8
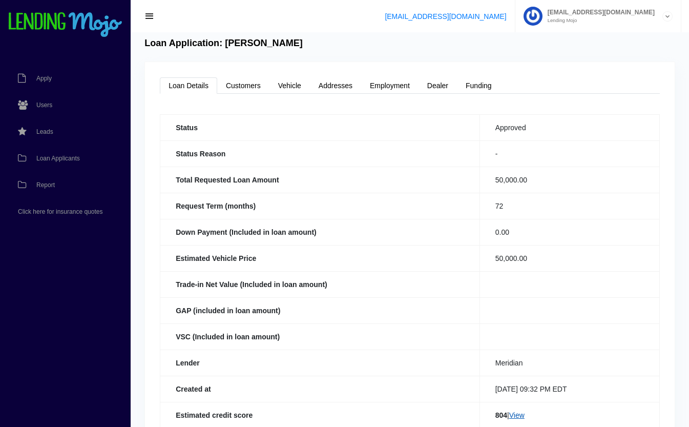
scroll to position [0, 0]
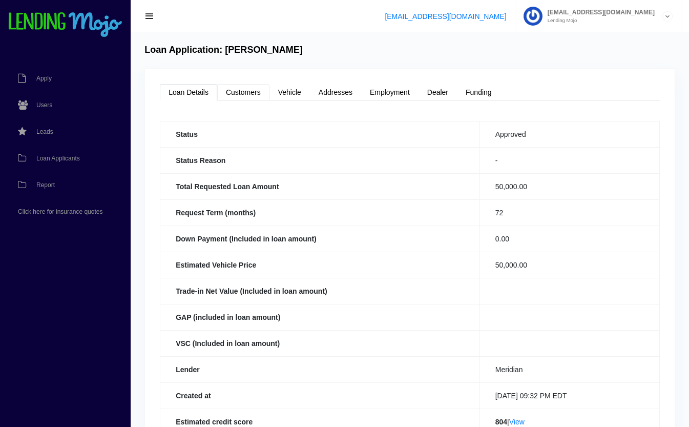
click at [237, 97] on link "Customers" at bounding box center [243, 92] width 52 height 16
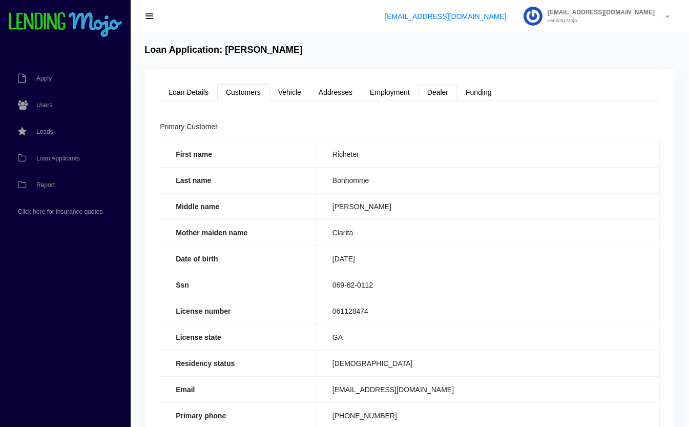
click at [453, 92] on link "Dealer" at bounding box center [438, 92] width 38 height 16
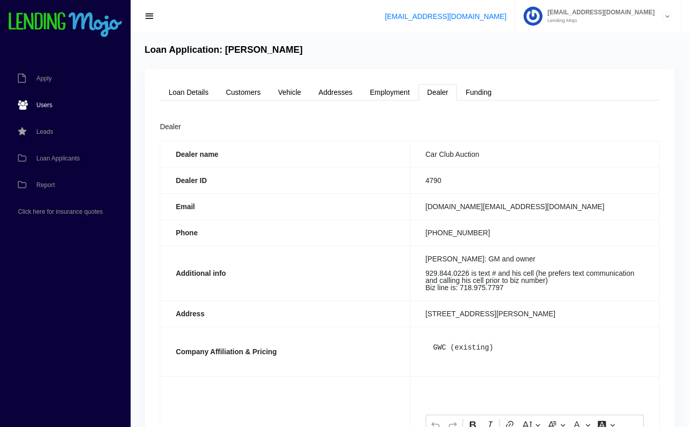
click at [46, 110] on link "Users" at bounding box center [60, 105] width 120 height 27
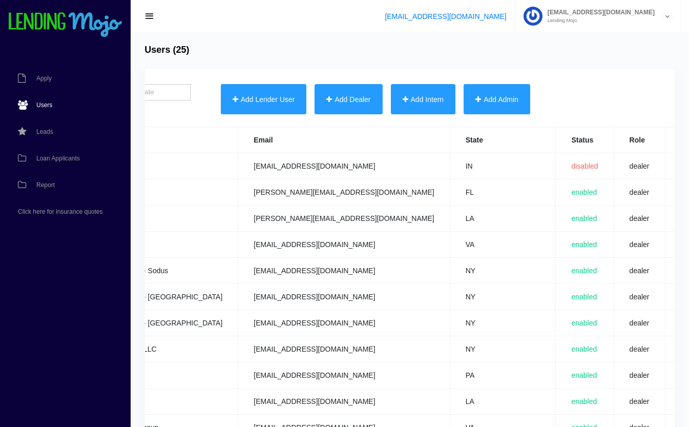
scroll to position [0, 361]
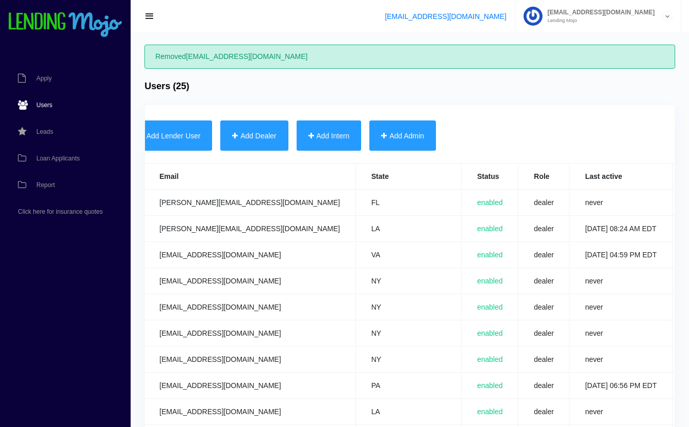
scroll to position [0, 364]
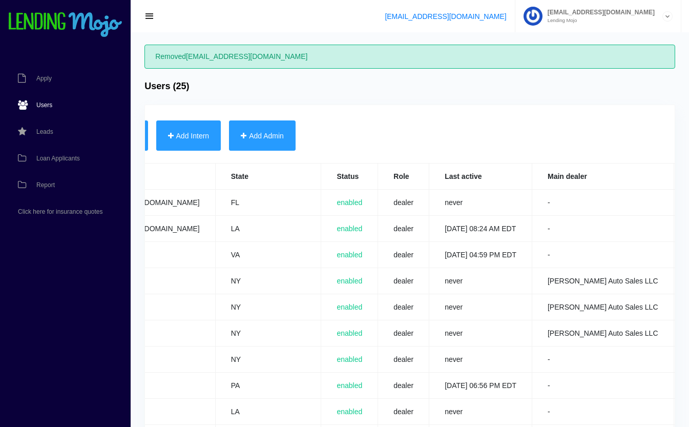
click at [689, 201] on link "Edit" at bounding box center [695, 202] width 11 height 7
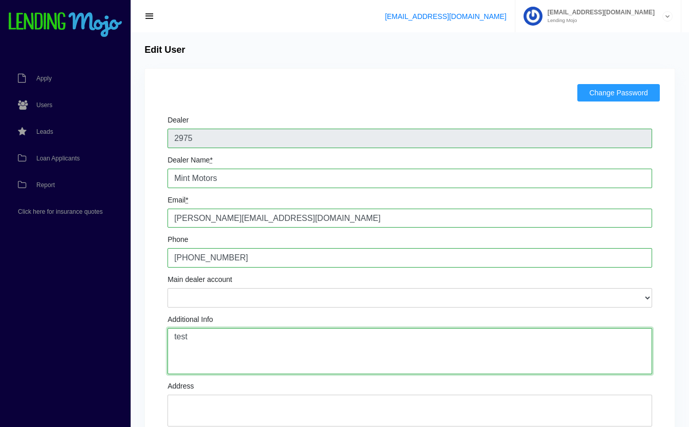
drag, startPoint x: 214, startPoint y: 341, endPoint x: 110, endPoint y: 334, distance: 103.7
paste textarea "​Legal name: Worldwide Visions Unlimited [PERSON_NAME]: Sales/Finance Manager […"
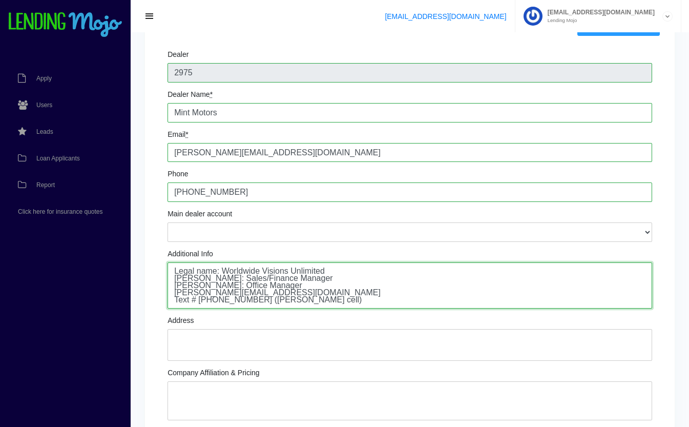
scroll to position [66, 0]
click at [275, 291] on textarea "test" at bounding box center [410, 285] width 485 height 46
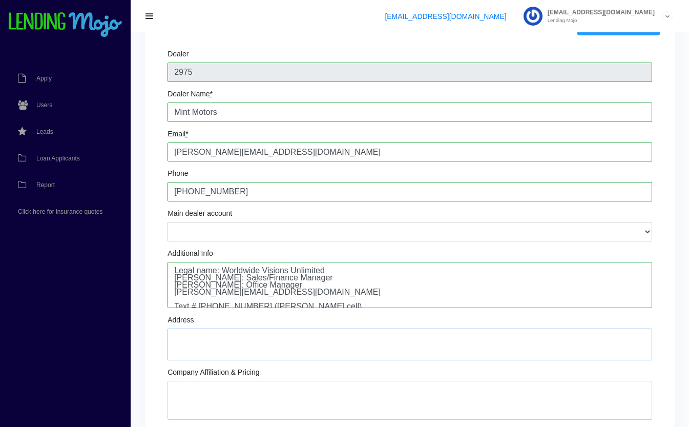
click at [230, 339] on textarea "Address" at bounding box center [410, 345] width 485 height 32
click at [314, 306] on textarea "test" at bounding box center [410, 285] width 485 height 46
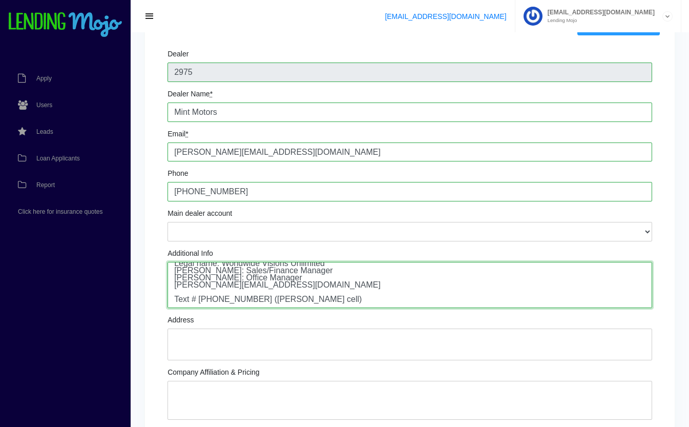
paste textarea "[PERSON_NAME] is signer for dealership. (They emailed us the docusign filled ou…"
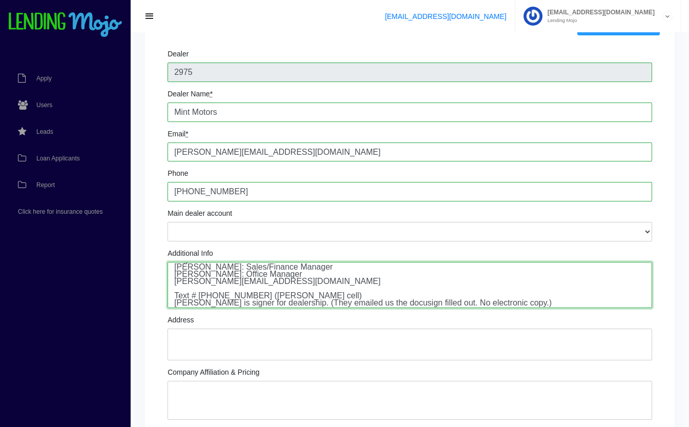
type textarea "​Legal name: Worldwide Visions Unlimited [PERSON_NAME]: Sales/Finance Manager […"
click at [227, 338] on textarea "Address" at bounding box center [410, 345] width 485 height 32
paste textarea "[STREET_ADDRESS][PERSON_NAME][PERSON_NAME]"
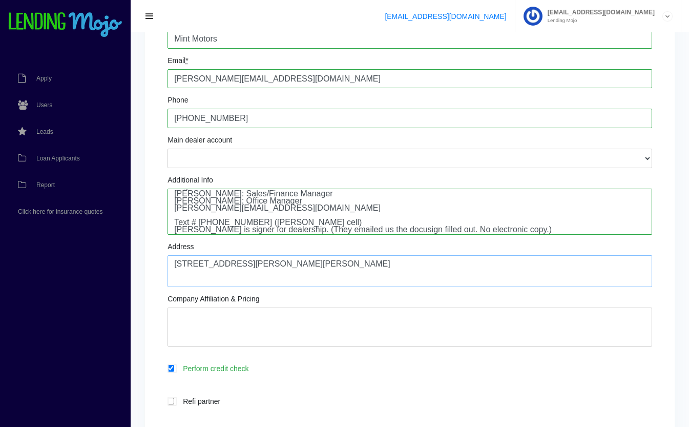
scroll to position [140, 0]
type textarea "[STREET_ADDRESS][PERSON_NAME][PERSON_NAME]"
click at [202, 325] on textarea "Company Affiliation & Pricing" at bounding box center [410, 325] width 485 height 39
paste textarea "GWC (new) Lead from FIADA"
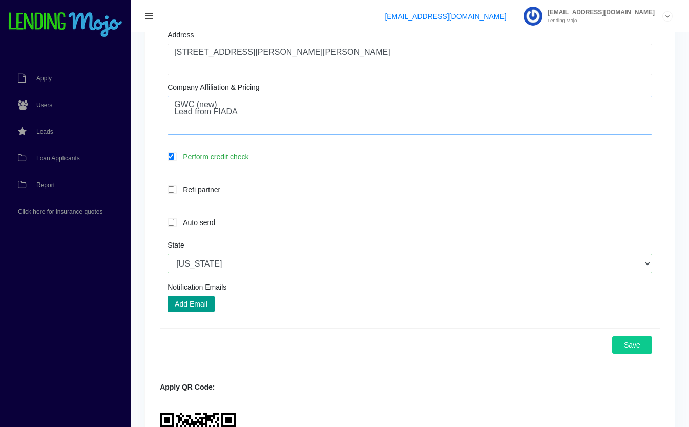
scroll to position [351, 0]
type textarea "GWC (new) Lead from FIADA"
click at [203, 306] on button "Add Email" at bounding box center [191, 304] width 47 height 16
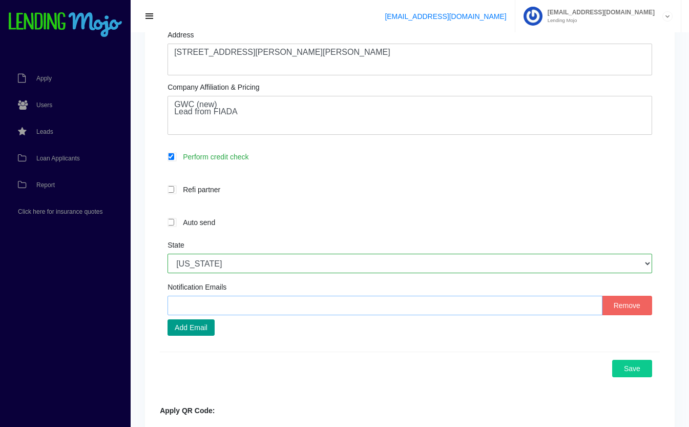
click at [335, 307] on input "text" at bounding box center [385, 305] width 435 height 19
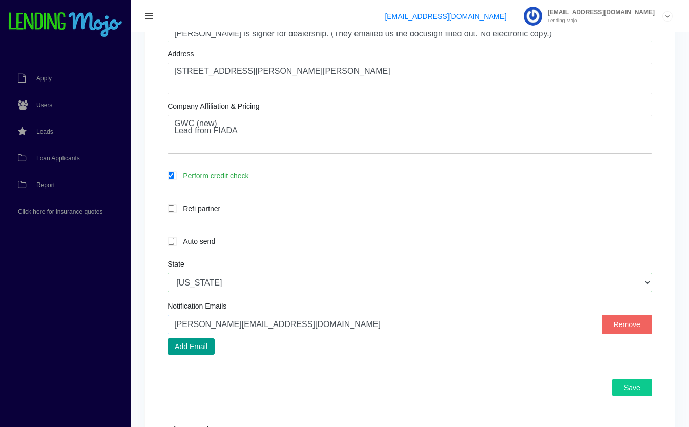
scroll to position [333, 0]
type input "[PERSON_NAME][EMAIL_ADDRESS][DOMAIN_NAME]"
click at [203, 350] on button "Add Email" at bounding box center [191, 346] width 47 height 16
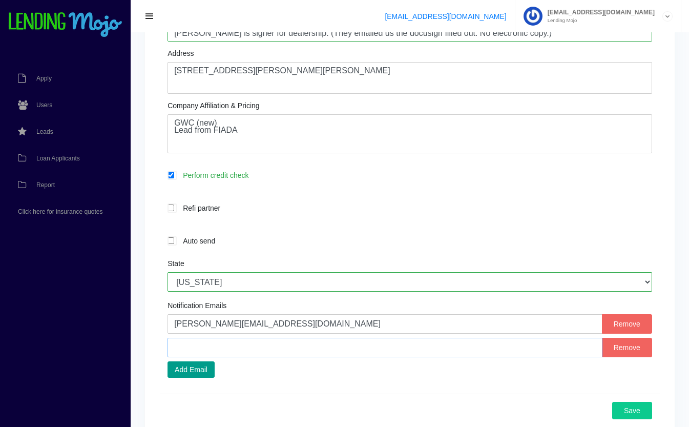
click at [317, 352] on input "text" at bounding box center [385, 347] width 435 height 19
type input "[PERSON_NAME]@"
click at [435, 236] on label "Auto send" at bounding box center [415, 241] width 475 height 12
click at [174, 237] on input "Auto send" at bounding box center [171, 240] width 7 height 7
click at [441, 245] on label "Auto send" at bounding box center [415, 241] width 475 height 12
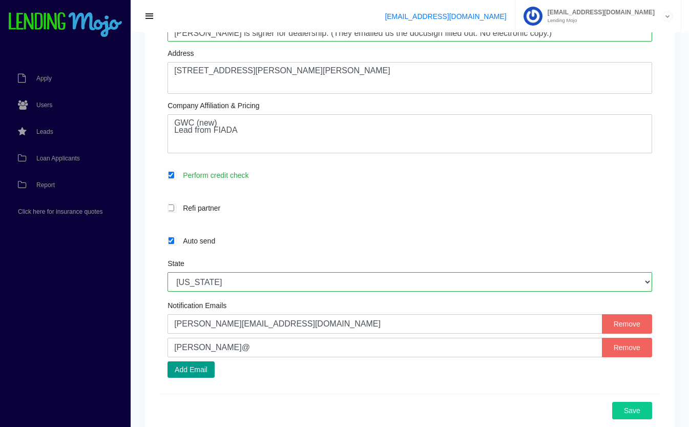
click at [174, 244] on input "Auto send" at bounding box center [171, 240] width 7 height 7
checkbox input "false"
click at [391, 348] on input "[PERSON_NAME]@" at bounding box center [385, 347] width 435 height 19
type input "[PERSON_NAME][EMAIL_ADDRESS][DOMAIN_NAME]"
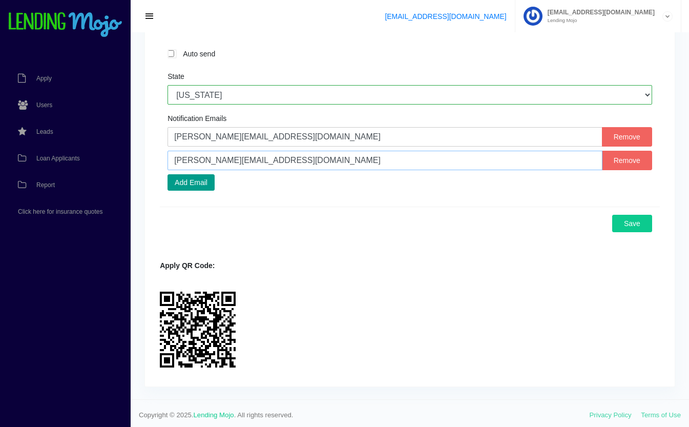
scroll to position [524, 0]
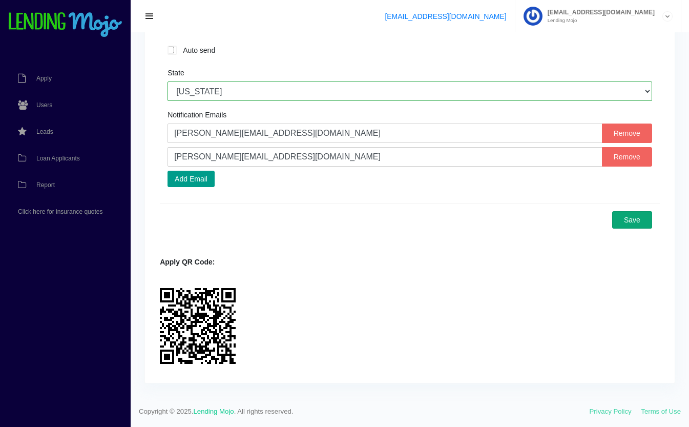
click at [647, 221] on button "Save" at bounding box center [632, 219] width 40 height 17
